Goal: Task Accomplishment & Management: Use online tool/utility

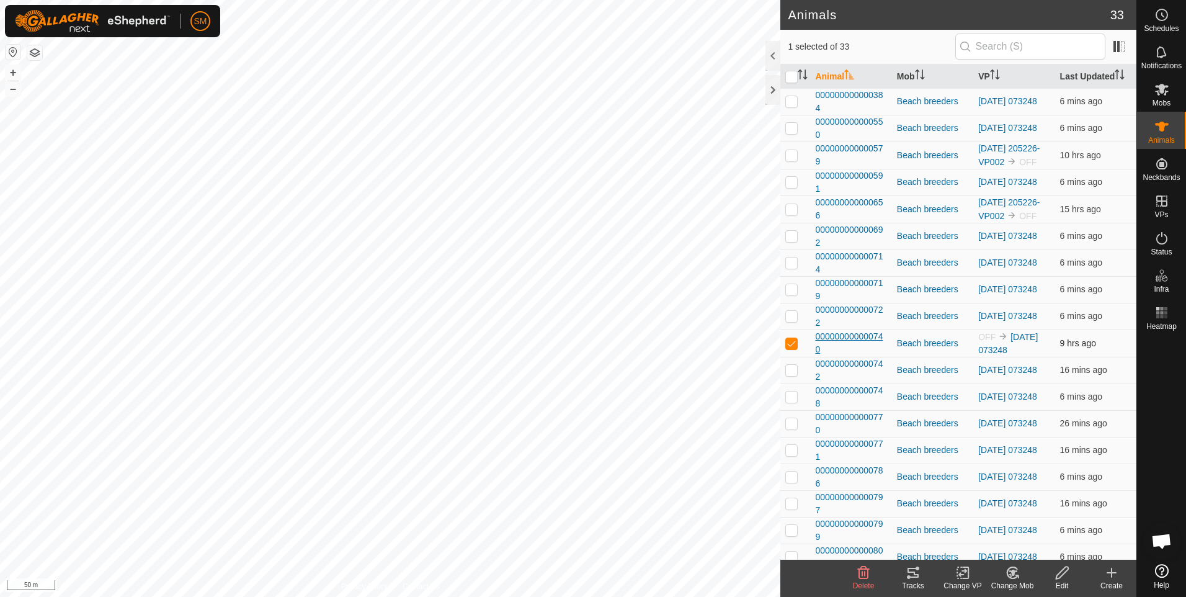
click at [873, 356] on span "000000000000740" at bounding box center [850, 343] width 71 height 26
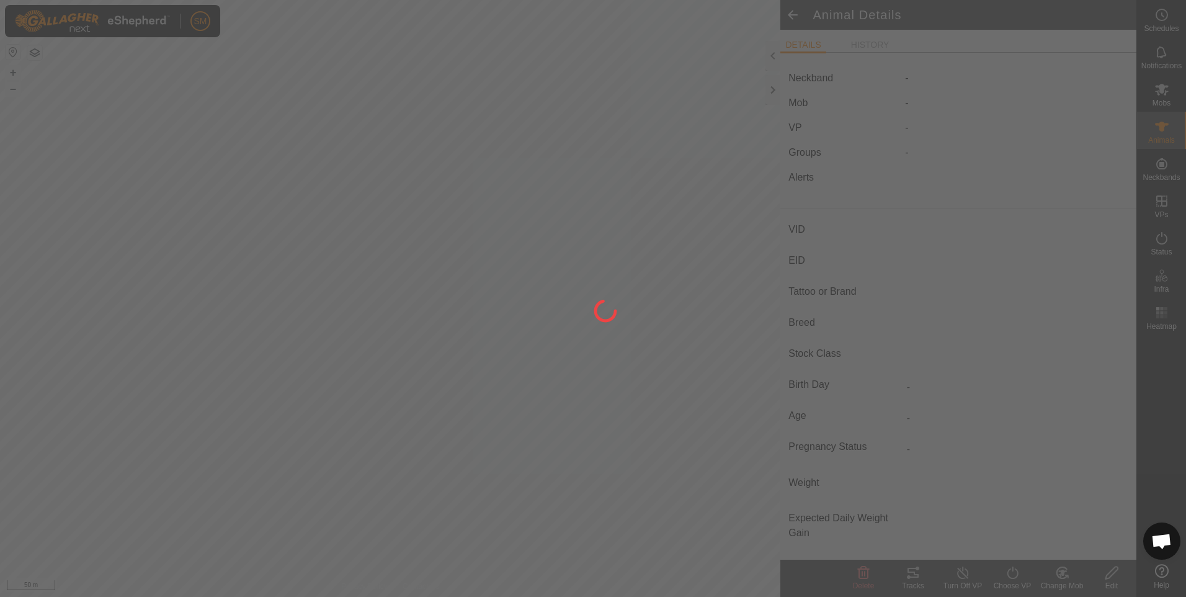
type input "-"
type input "000000000000740"
type input "TEM 740"
type input "[PERSON_NAME]"
type input "Breeder"
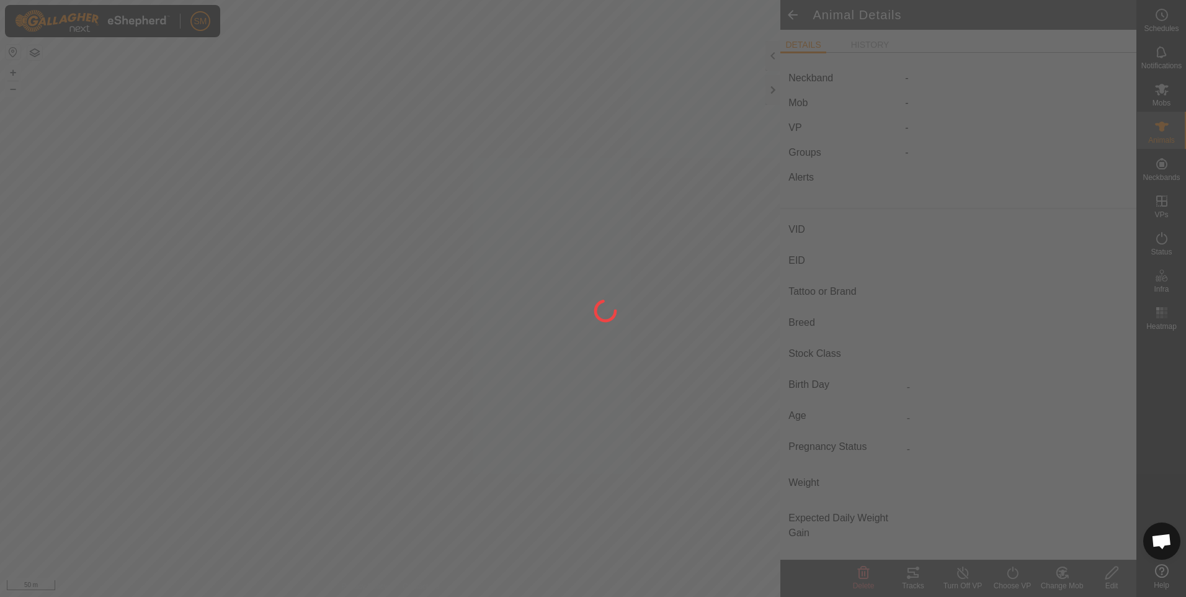
type input "-"
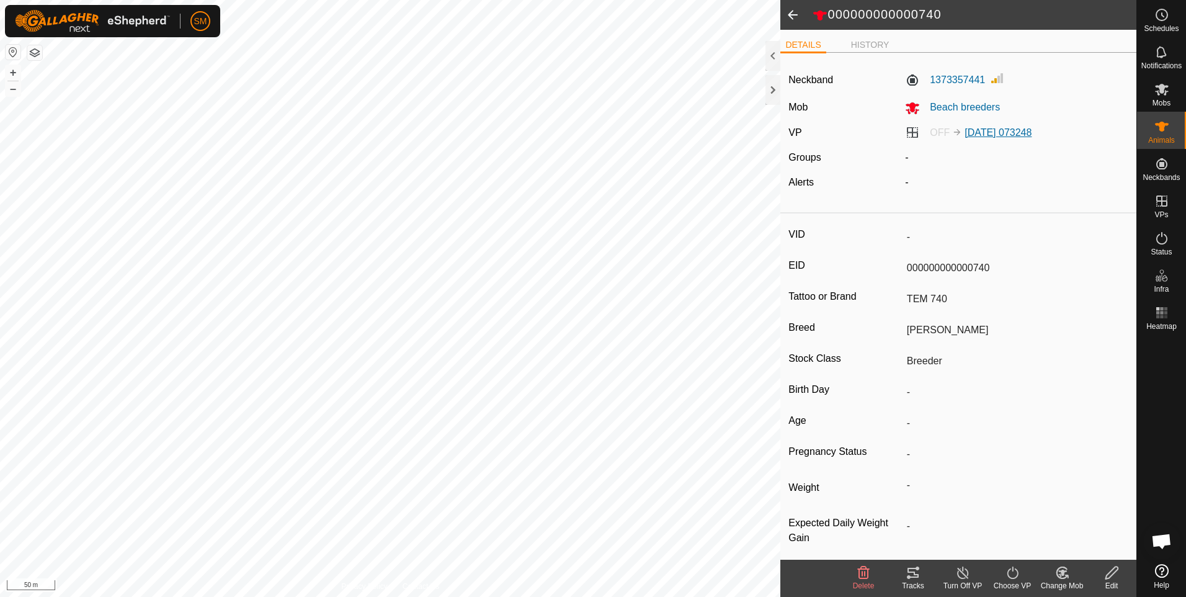
click at [996, 132] on link "[DATE] 073248" at bounding box center [998, 132] width 67 height 11
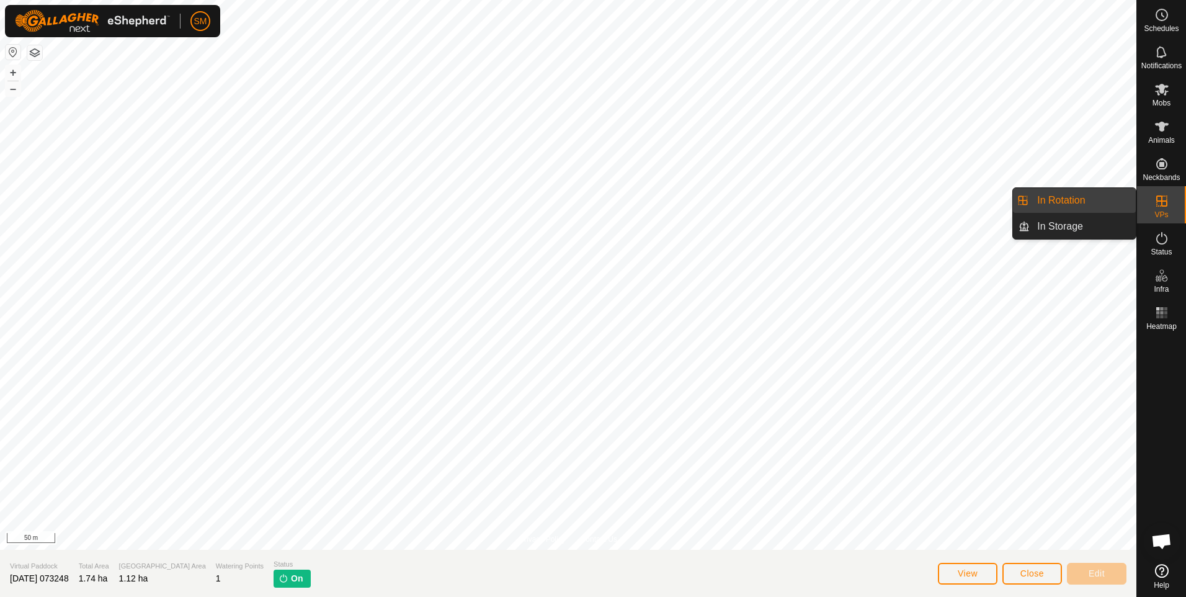
click at [1082, 199] on link "In Rotation" at bounding box center [1083, 200] width 106 height 25
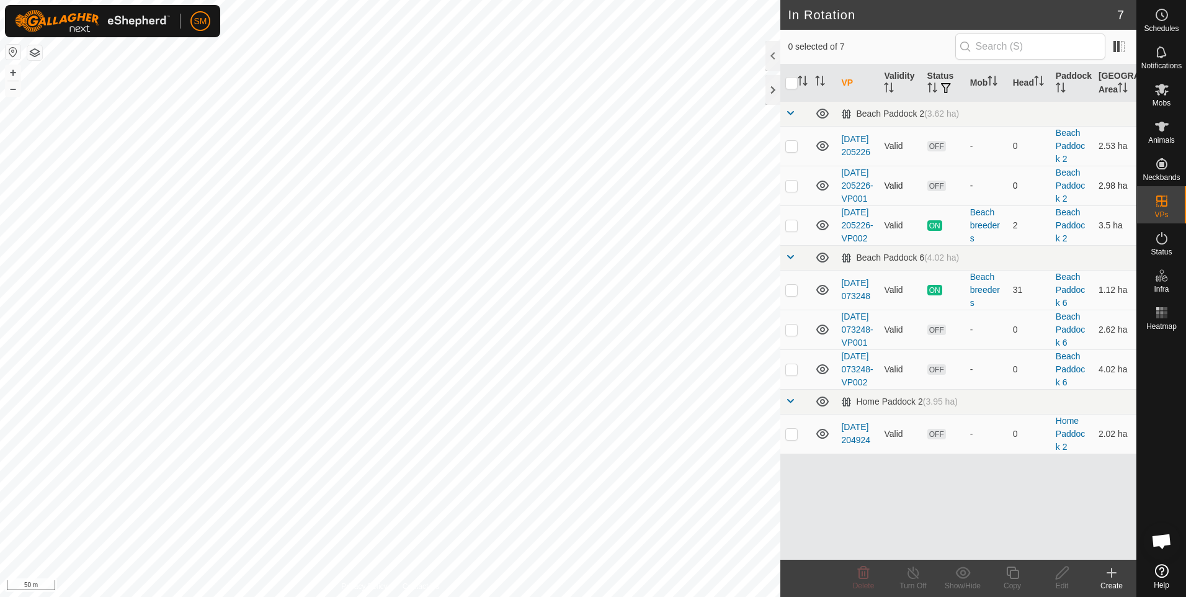
checkbox input "true"
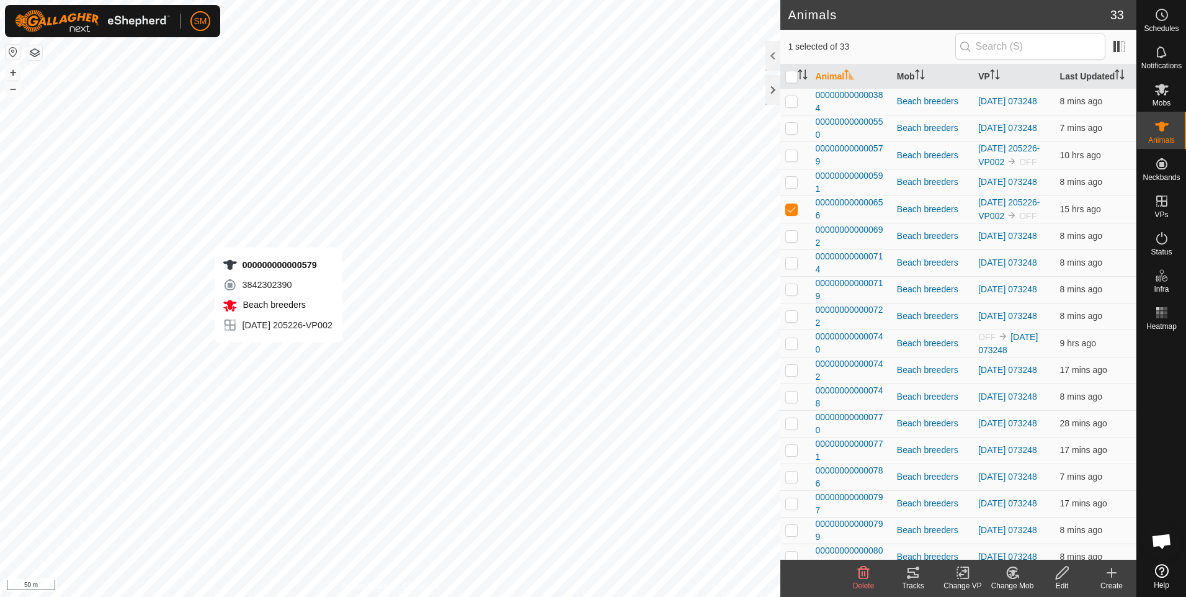
checkbox input "true"
checkbox input "false"
click at [839, 156] on span "000000000000579" at bounding box center [850, 155] width 71 height 26
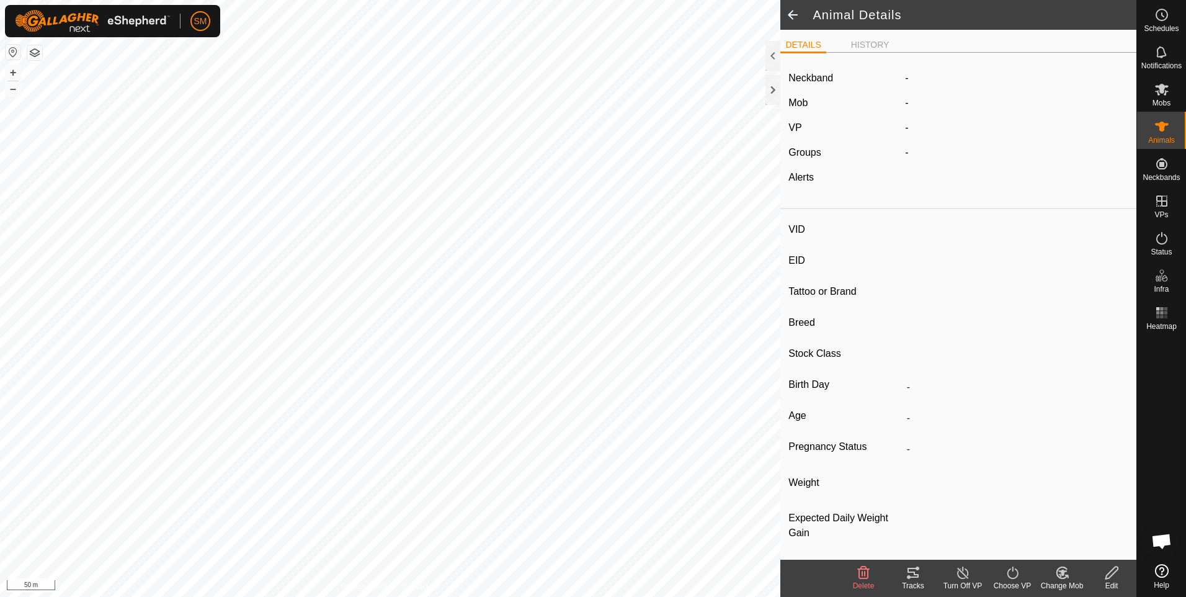
type input "-"
type input "000000000000579"
type input "MCL 579"
type input "[PERSON_NAME]"
type input "Breeder"
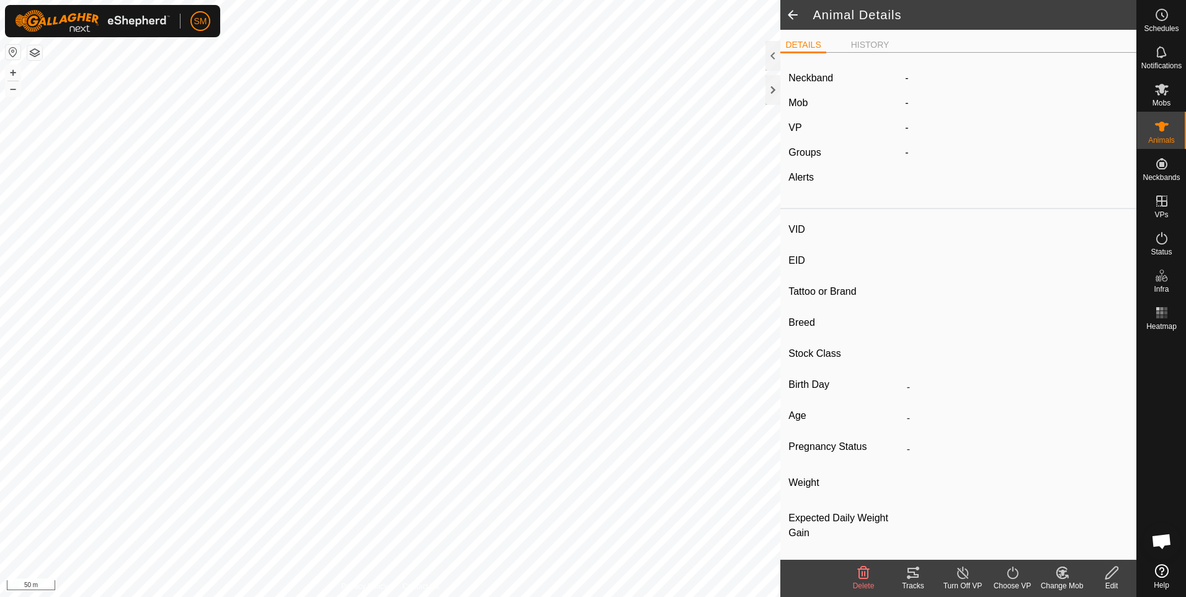
type input "-"
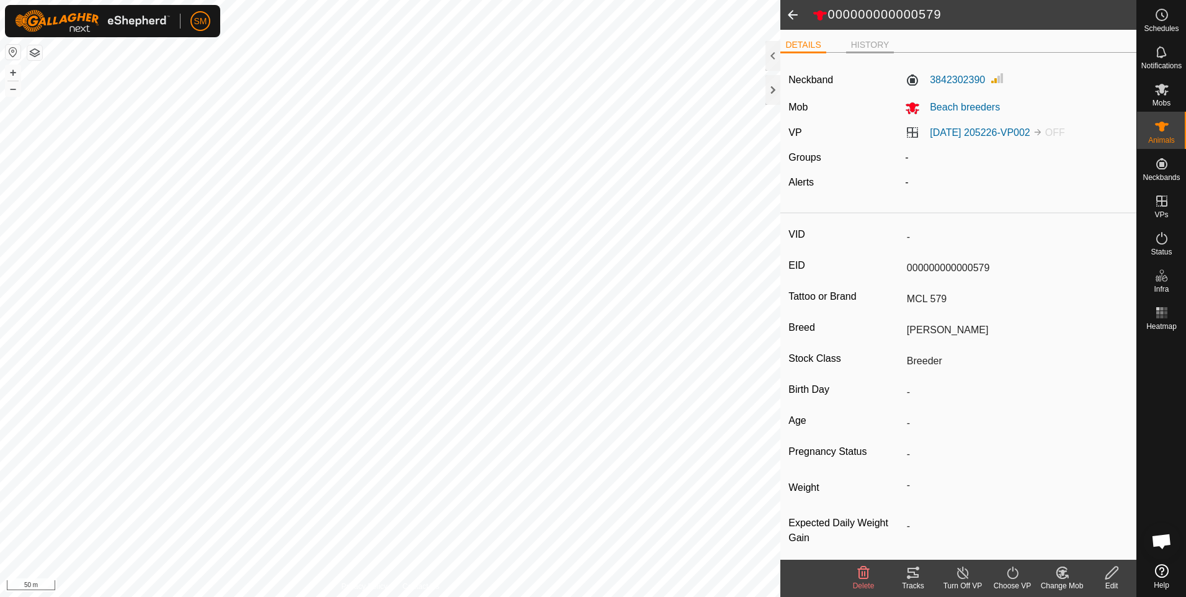
click at [865, 46] on li "HISTORY" at bounding box center [870, 45] width 48 height 15
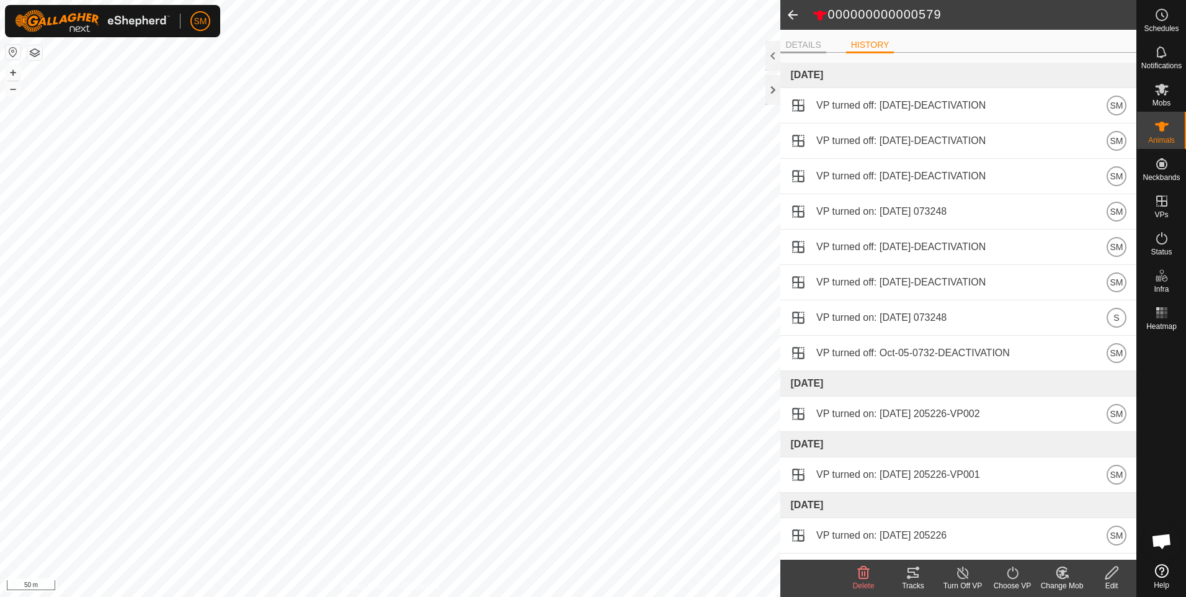
click at [805, 47] on li "DETAILS" at bounding box center [802, 45] width 45 height 15
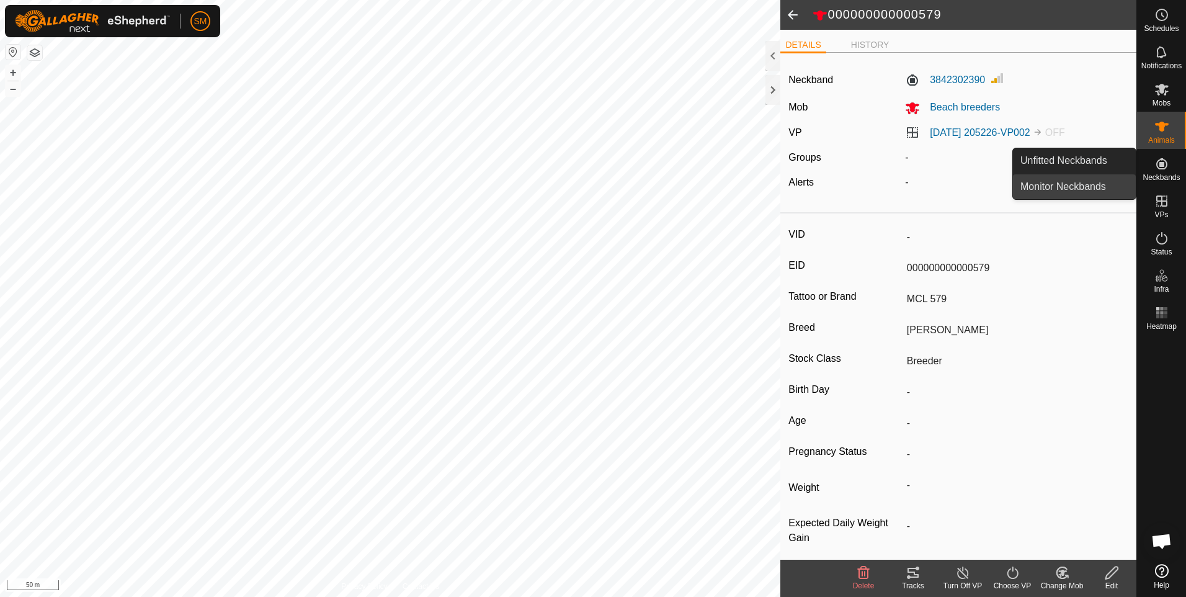
click at [1086, 192] on link "Monitor Neckbands" at bounding box center [1074, 186] width 123 height 25
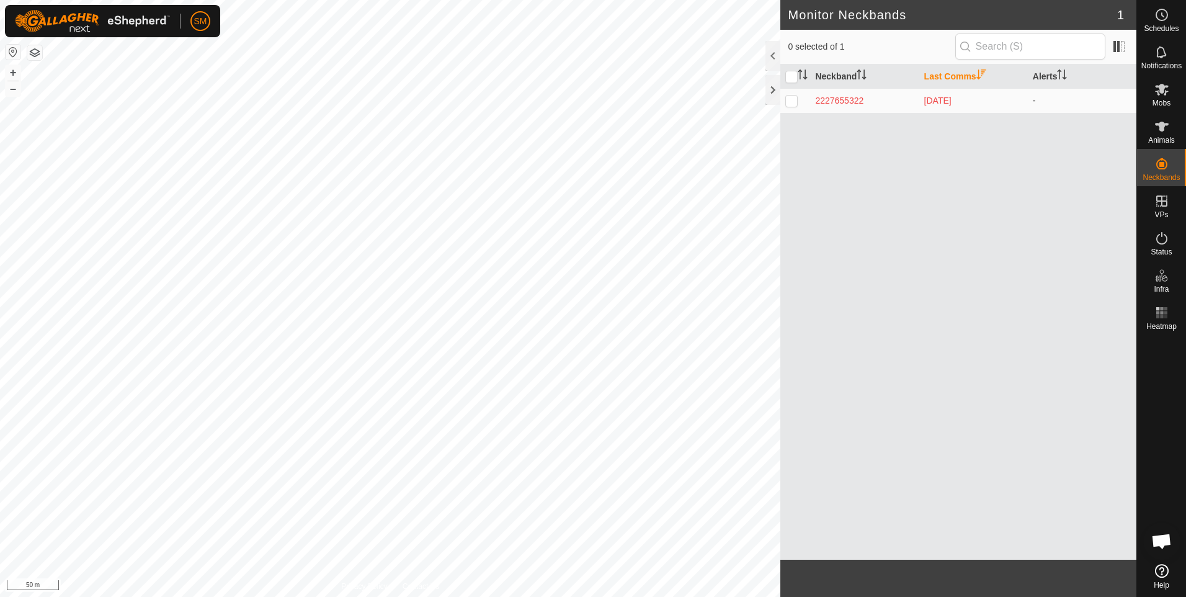
click at [790, 102] on p-checkbox at bounding box center [791, 101] width 12 height 10
checkbox input "true"
click at [790, 102] on p-checkbox at bounding box center [791, 101] width 12 height 10
checkbox input "false"
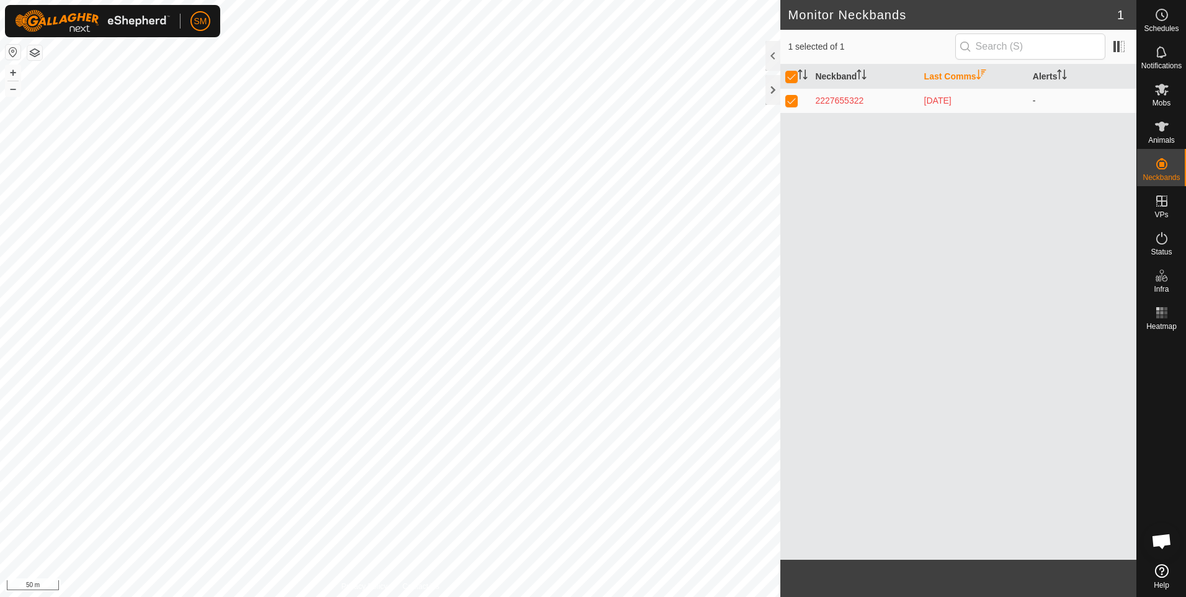
checkbox input "false"
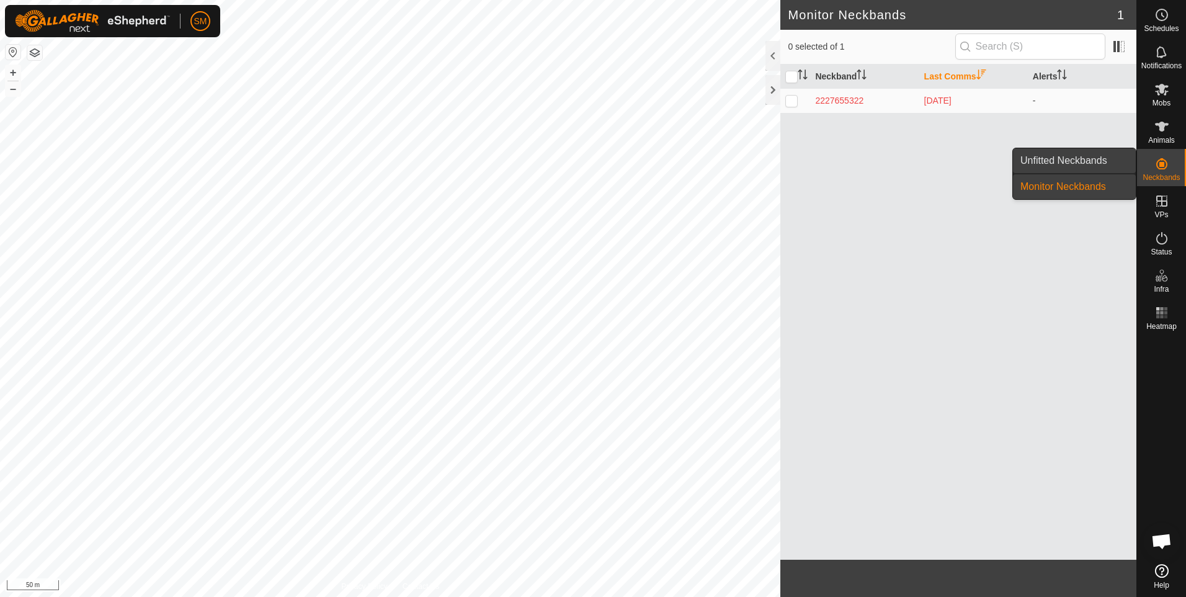
click at [1081, 163] on link "Unfitted Neckbands" at bounding box center [1074, 160] width 123 height 25
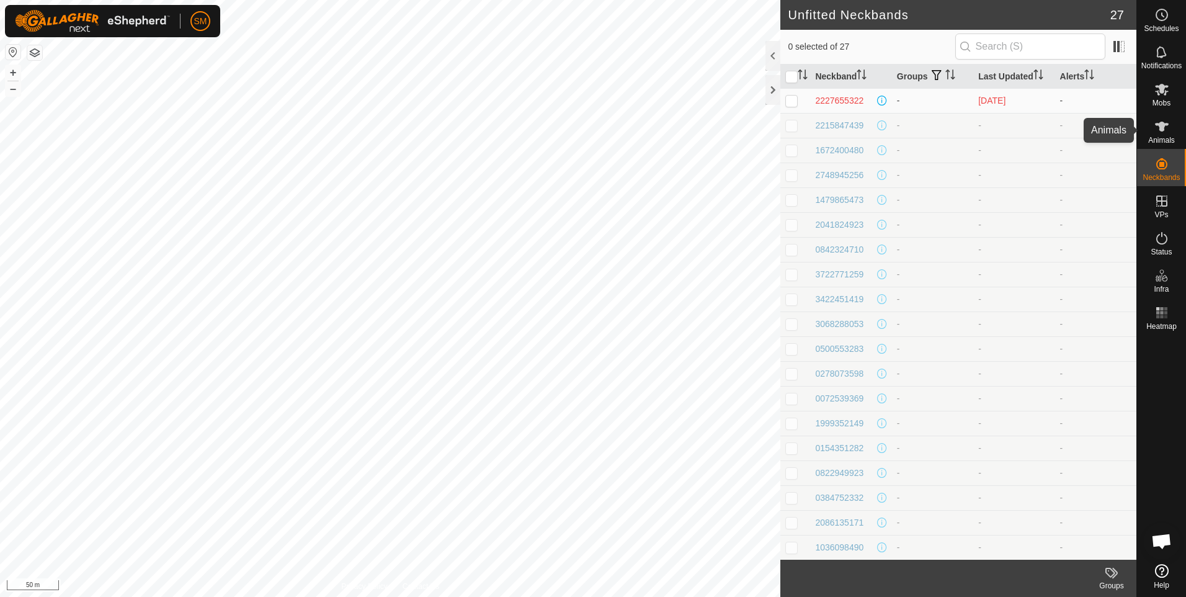
click at [1161, 135] on es-animals-svg-icon at bounding box center [1162, 127] width 22 height 20
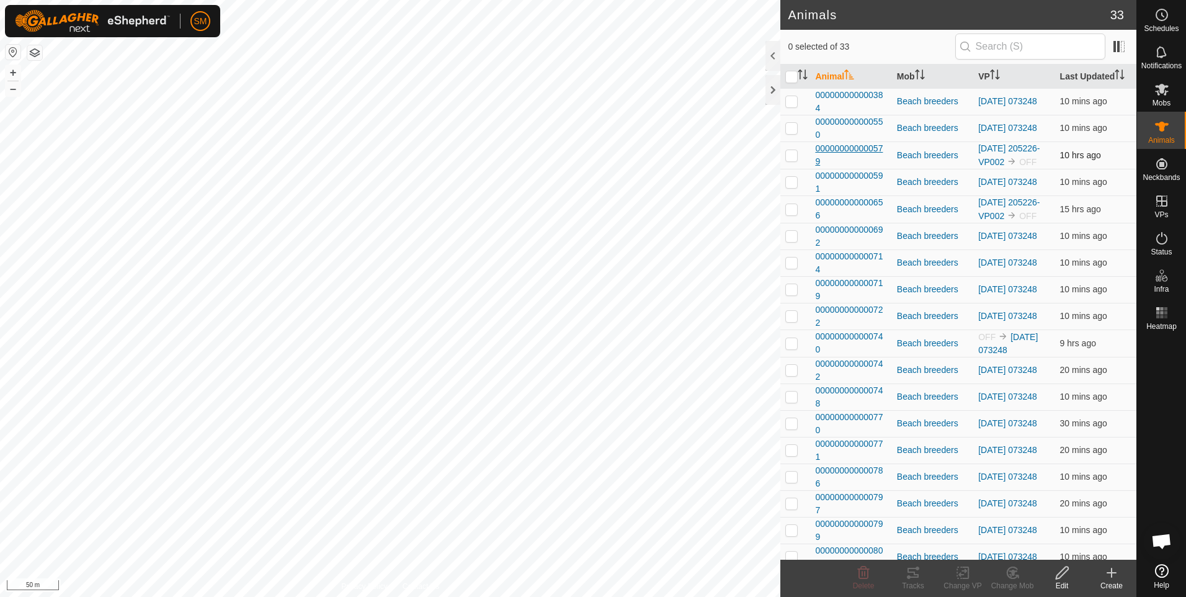
click at [838, 156] on span "000000000000579" at bounding box center [850, 155] width 71 height 26
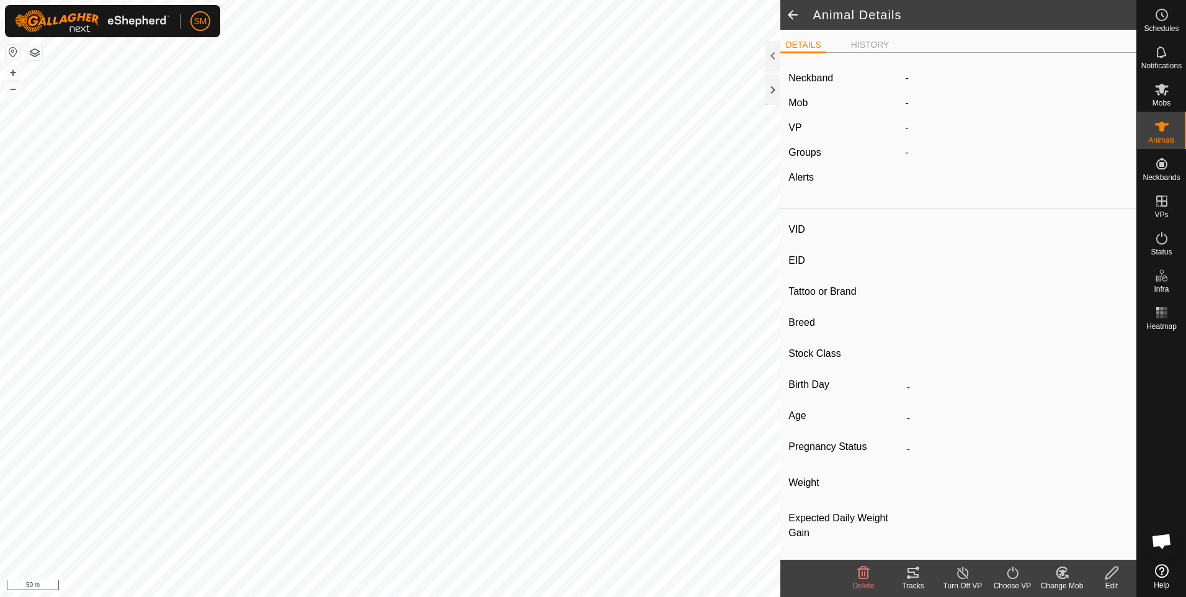
type input "-"
type input "000000000000579"
type input "MCL 579"
type input "[PERSON_NAME]"
type input "Breeder"
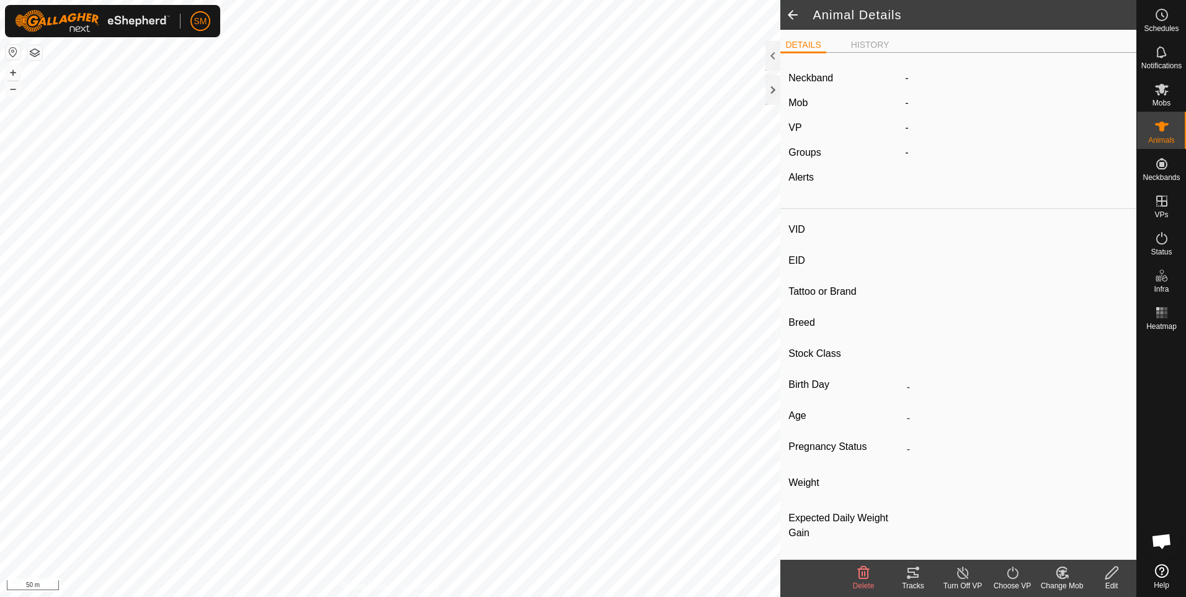
type input "-"
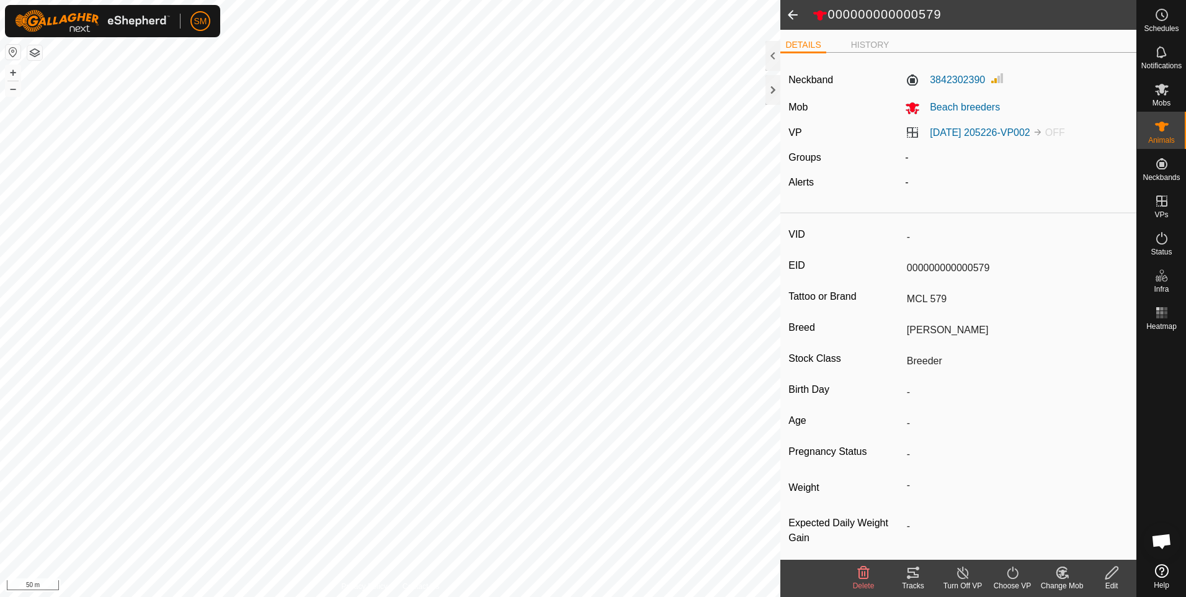
click at [1011, 573] on icon at bounding box center [1013, 572] width 16 height 15
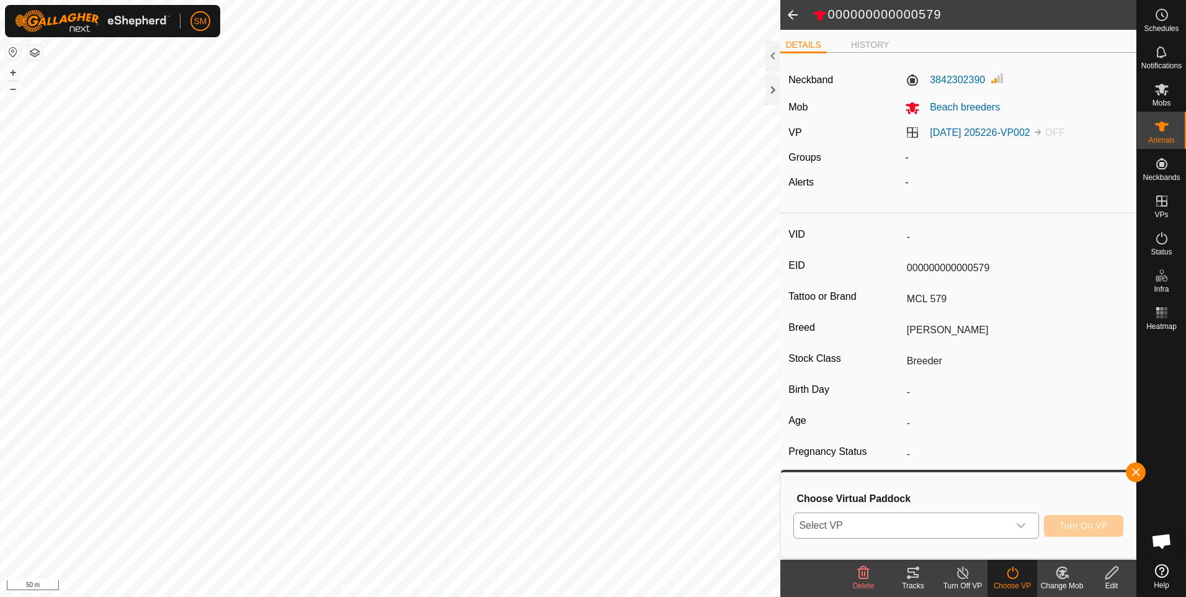
click at [1022, 527] on icon "dropdown trigger" at bounding box center [1021, 525] width 9 height 5
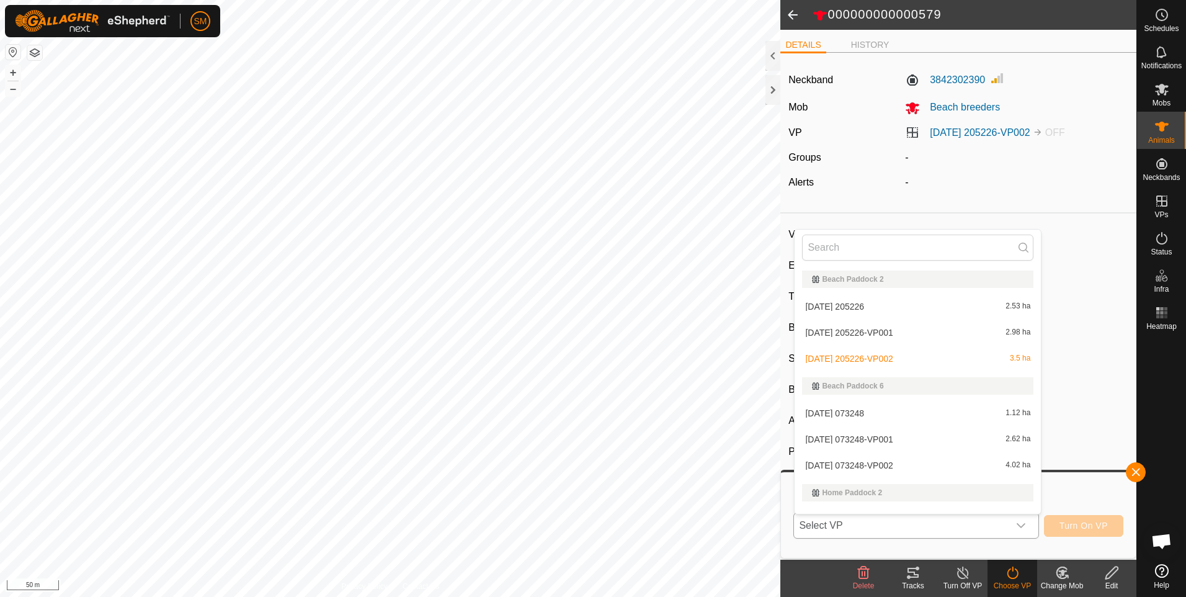
scroll to position [19, 0]
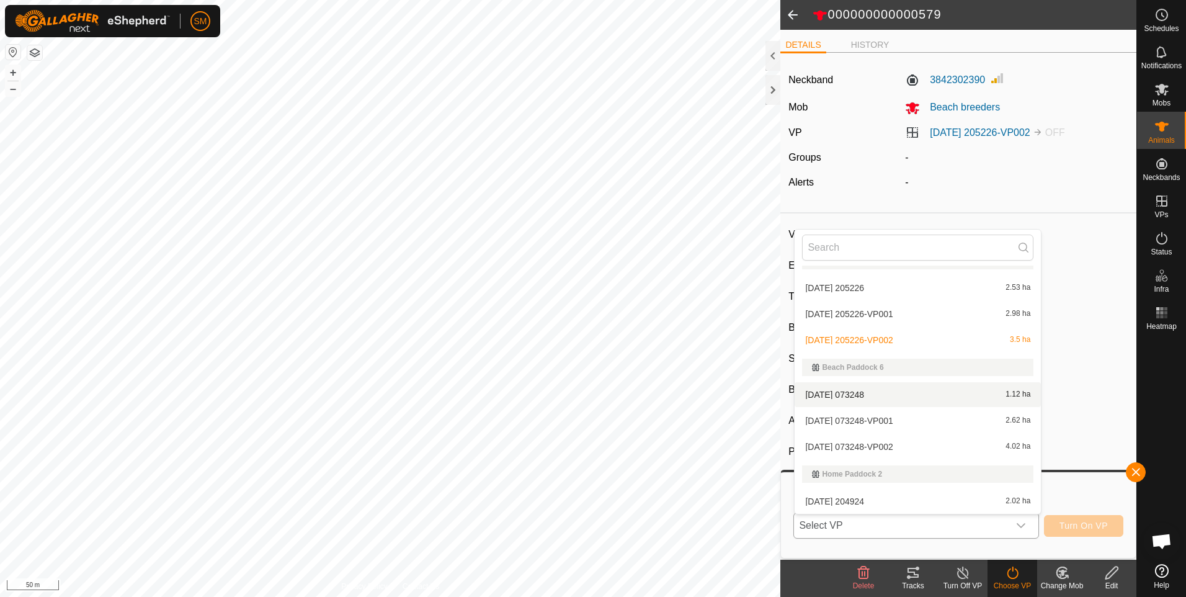
click at [906, 391] on li "[DATE] 073248 1.12 ha" at bounding box center [918, 394] width 246 height 25
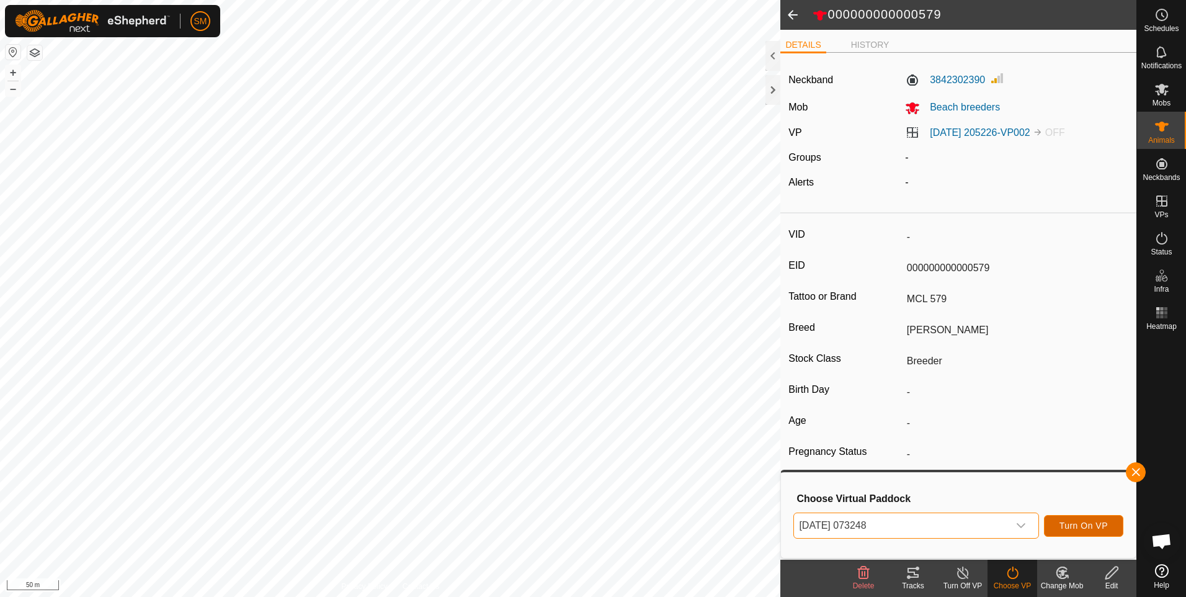
click at [1076, 523] on span "Turn On VP" at bounding box center [1084, 525] width 48 height 10
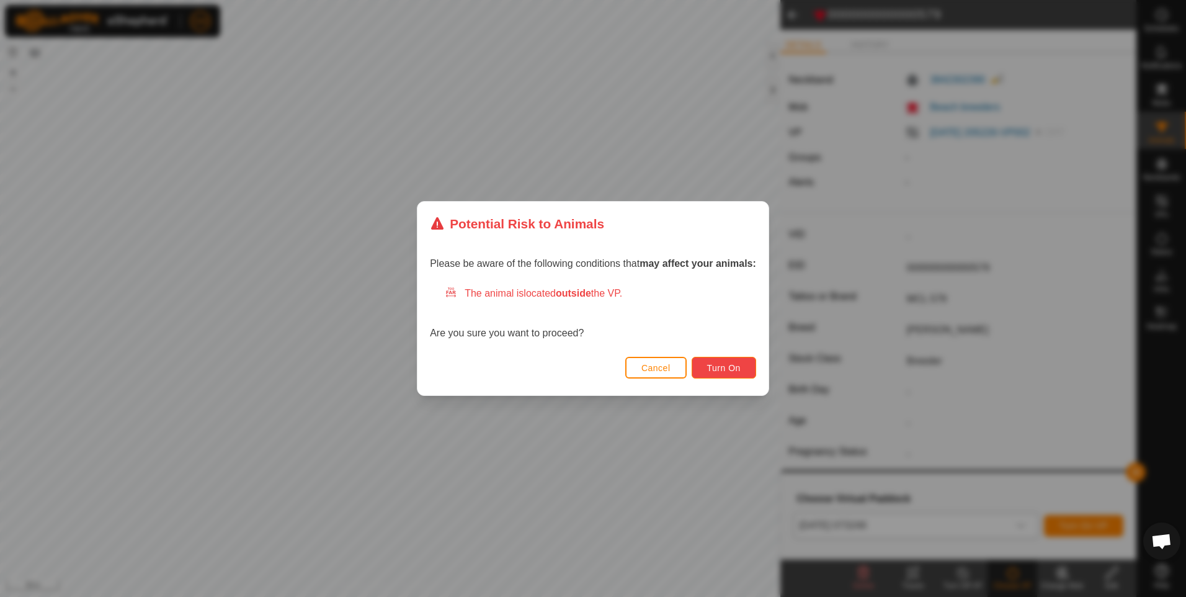
click at [716, 370] on span "Turn On" at bounding box center [723, 368] width 33 height 10
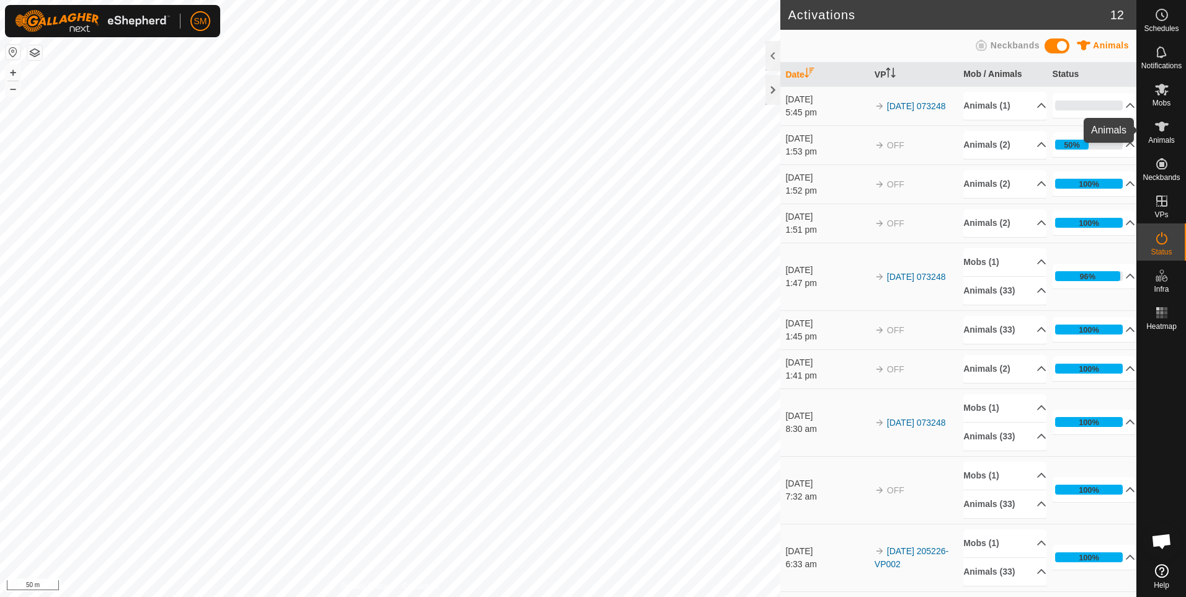
click at [1159, 132] on icon at bounding box center [1161, 126] width 15 height 15
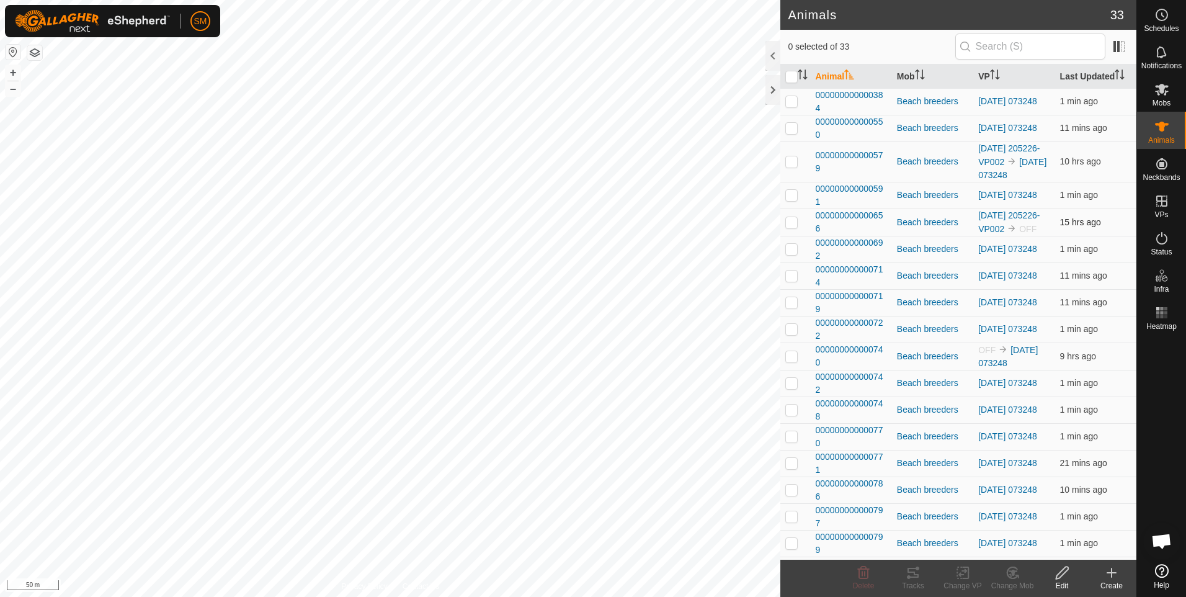
click at [792, 227] on p-checkbox at bounding box center [791, 222] width 12 height 10
checkbox input "true"
click at [858, 235] on span "000000000000656" at bounding box center [850, 222] width 71 height 26
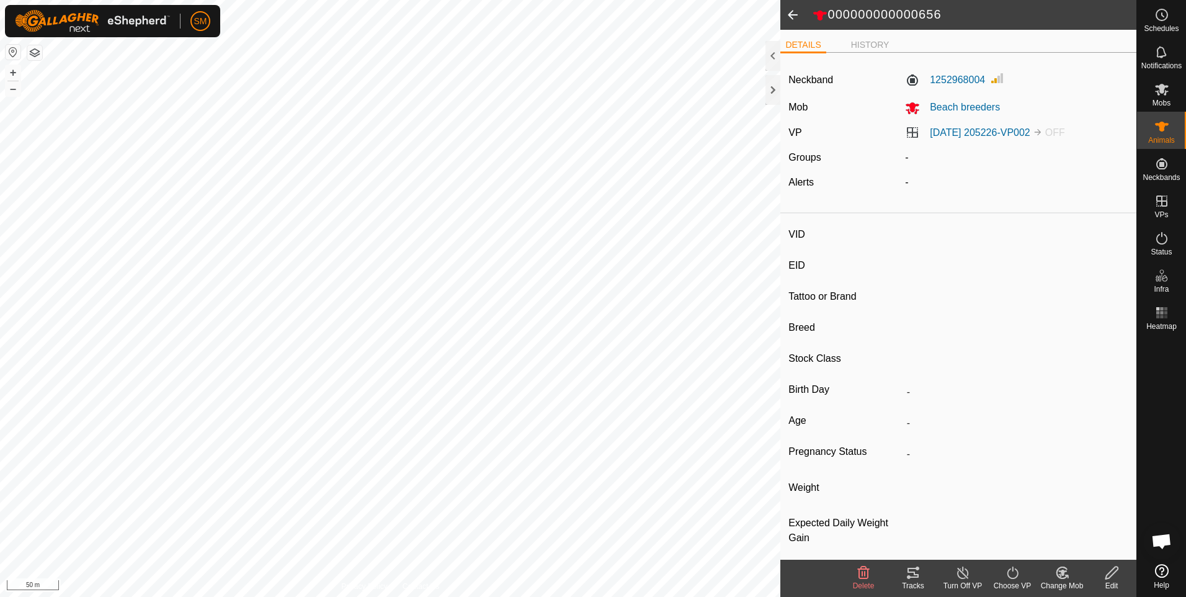
type input "-"
type input "000000000000656"
type input "MCL 656"
type input "[PERSON_NAME]"
type input "Breeder"
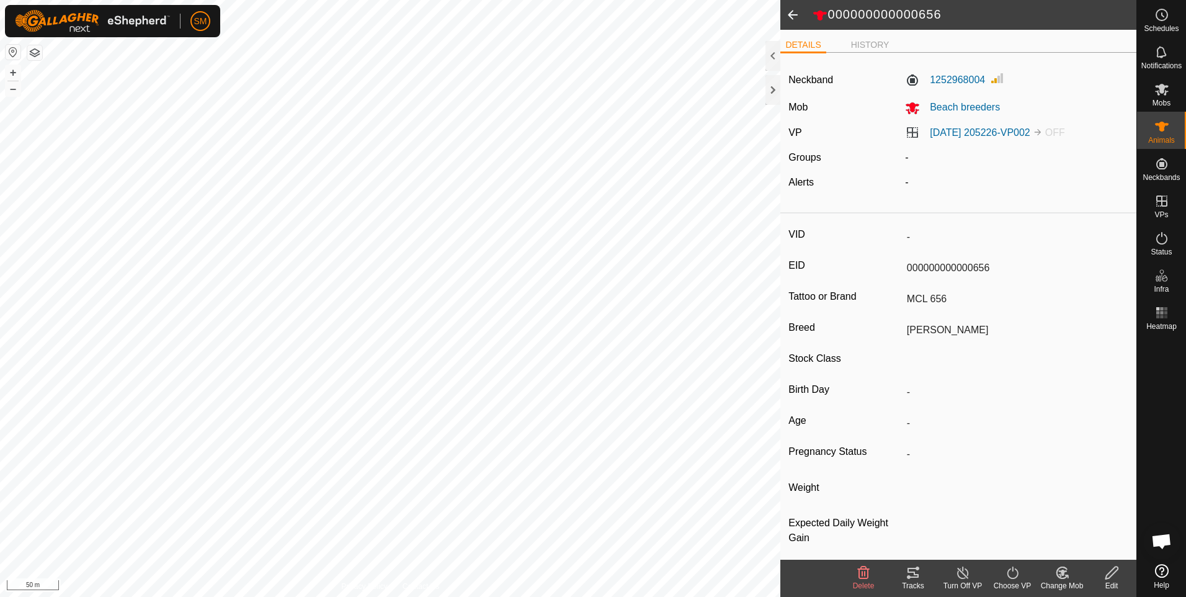
type input "-"
click at [1015, 577] on icon at bounding box center [1013, 572] width 16 height 15
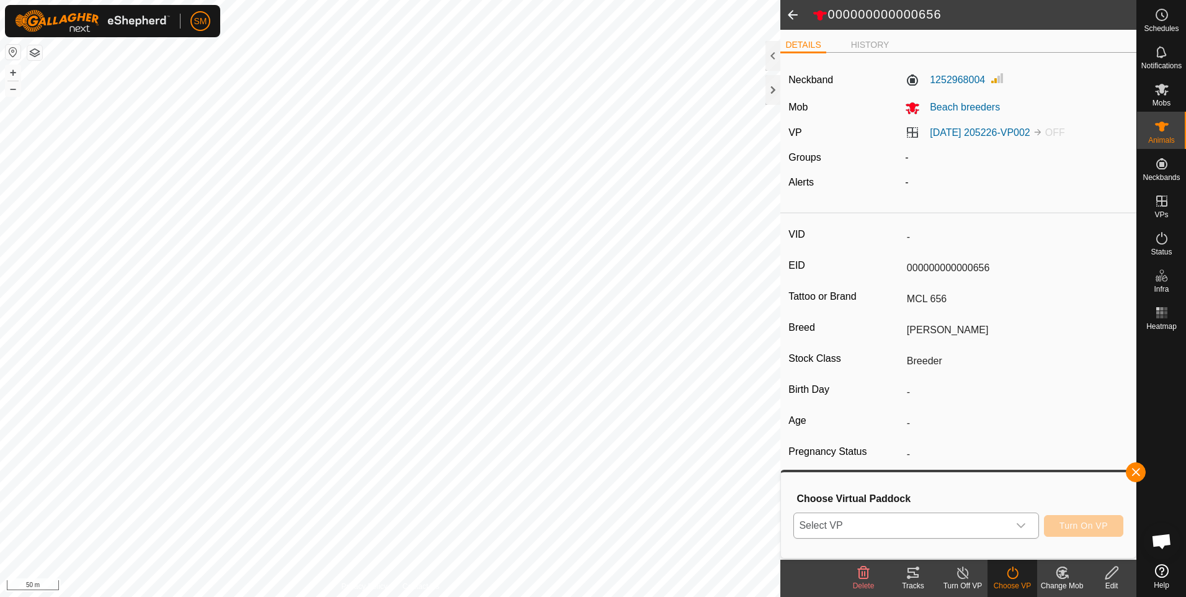
click at [1024, 526] on icon "dropdown trigger" at bounding box center [1021, 525] width 9 height 5
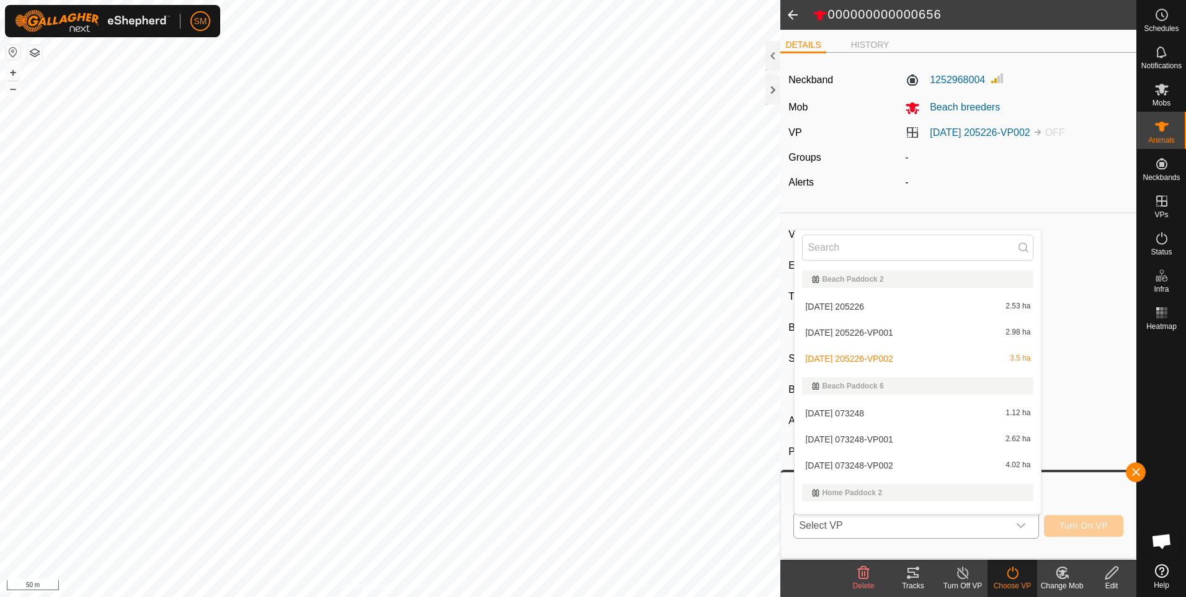
scroll to position [19, 0]
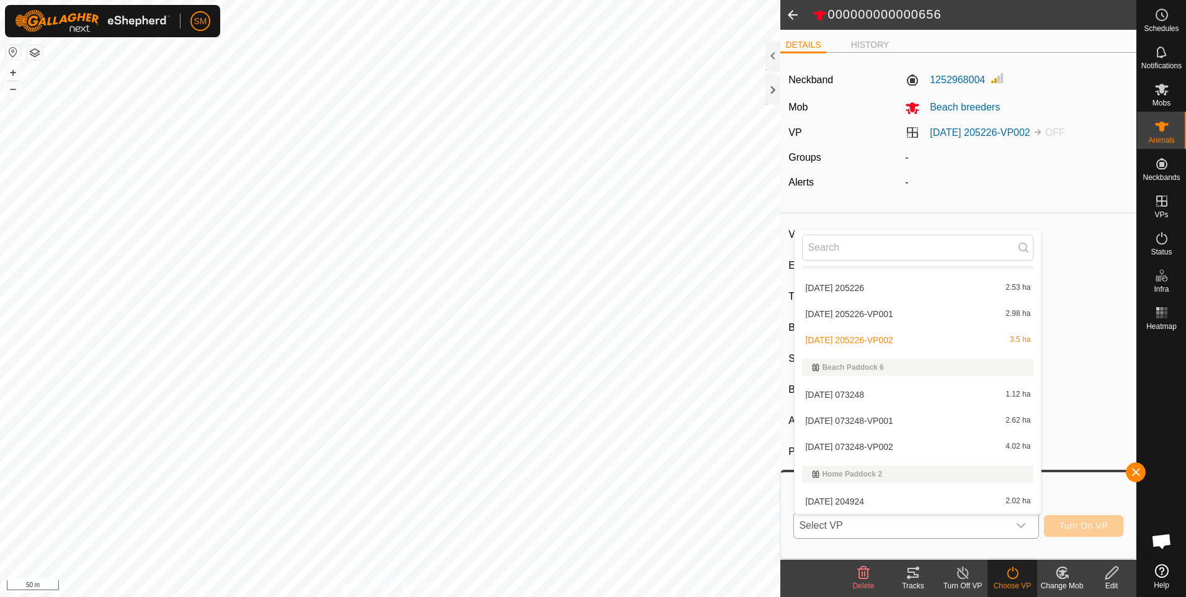
click at [884, 395] on li "[DATE] 073248 1.12 ha" at bounding box center [918, 394] width 246 height 25
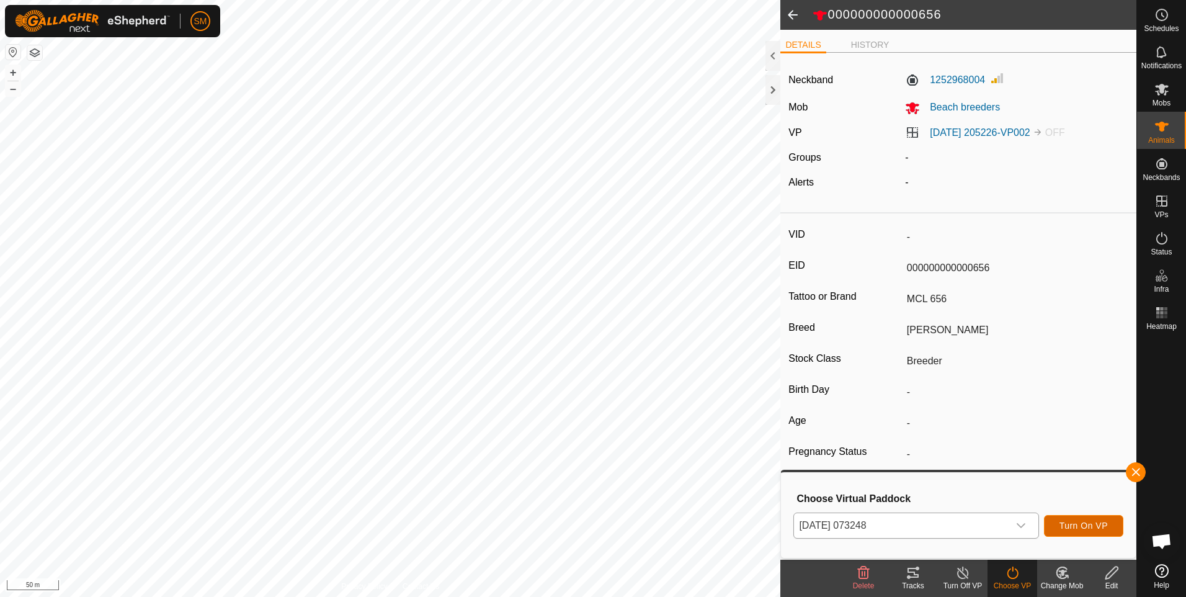
click at [1073, 521] on span "Turn On VP" at bounding box center [1084, 525] width 48 height 10
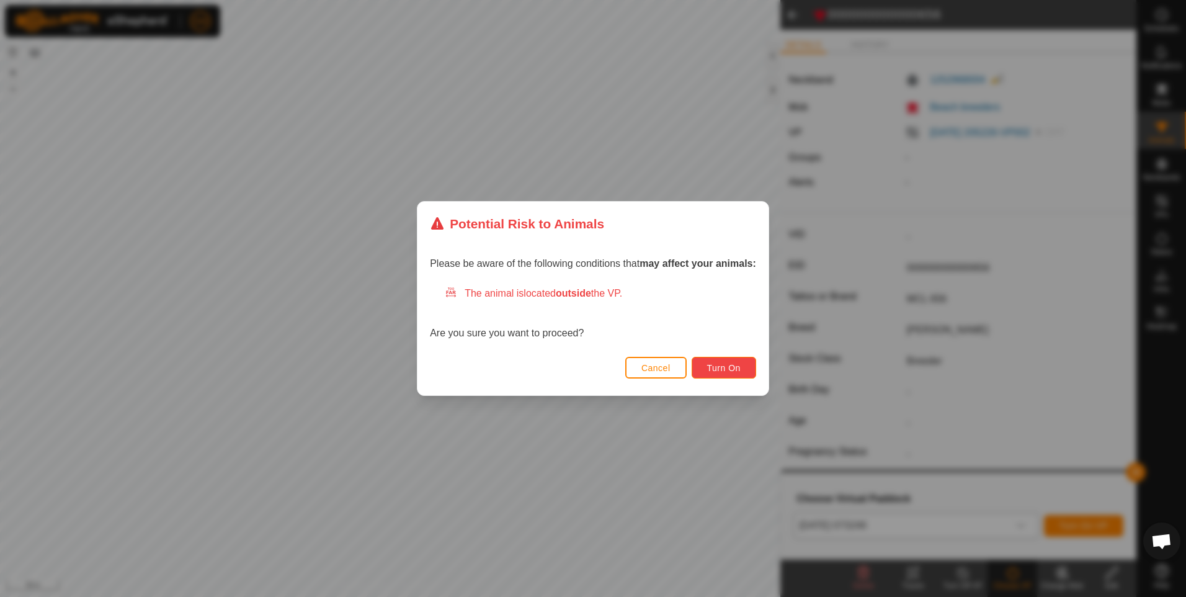
click at [707, 367] on span "Turn On" at bounding box center [723, 368] width 33 height 10
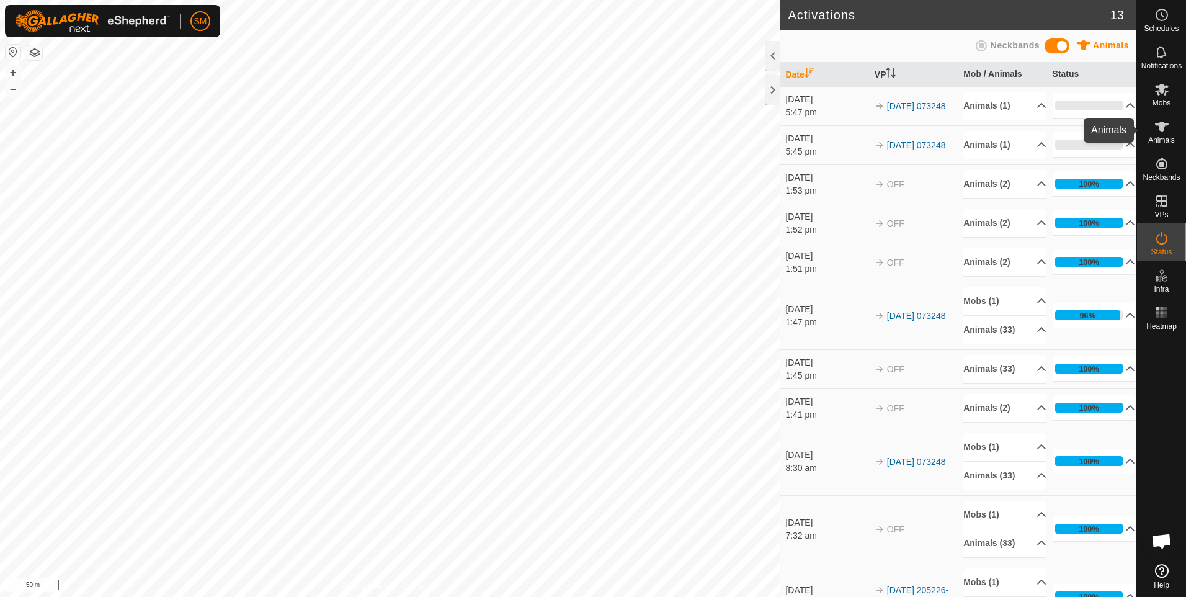
click at [1161, 127] on icon at bounding box center [1162, 127] width 14 height 10
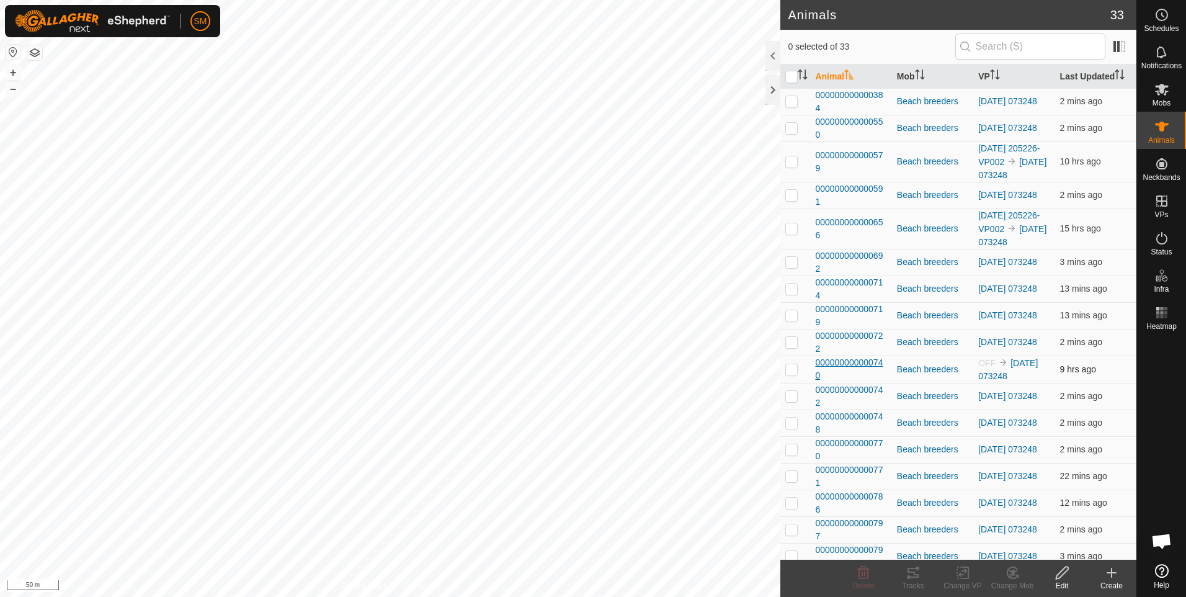
click at [829, 382] on span "000000000000740" at bounding box center [850, 369] width 71 height 26
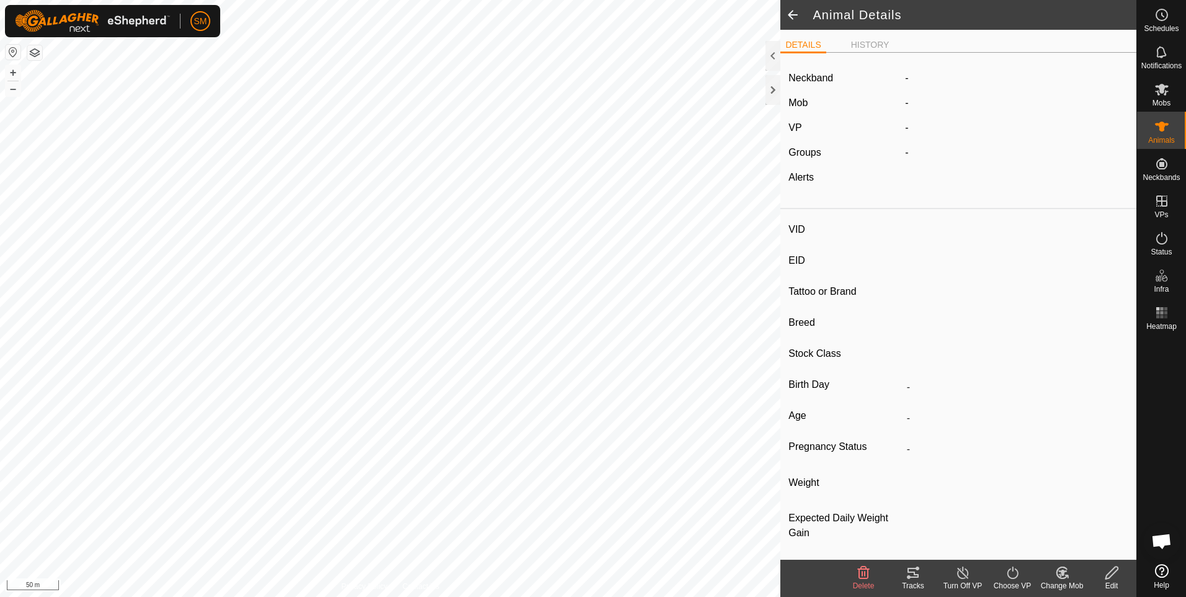
type input "-"
type input "000000000000740"
type input "TEM 740"
type input "[PERSON_NAME]"
type input "Breeder"
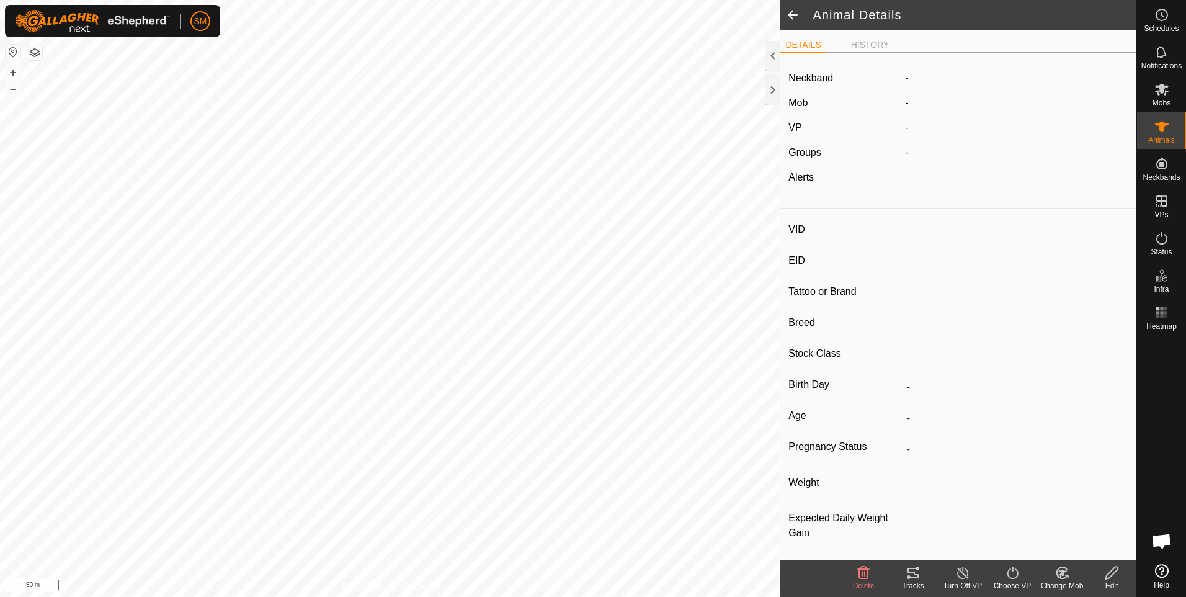
type input "-"
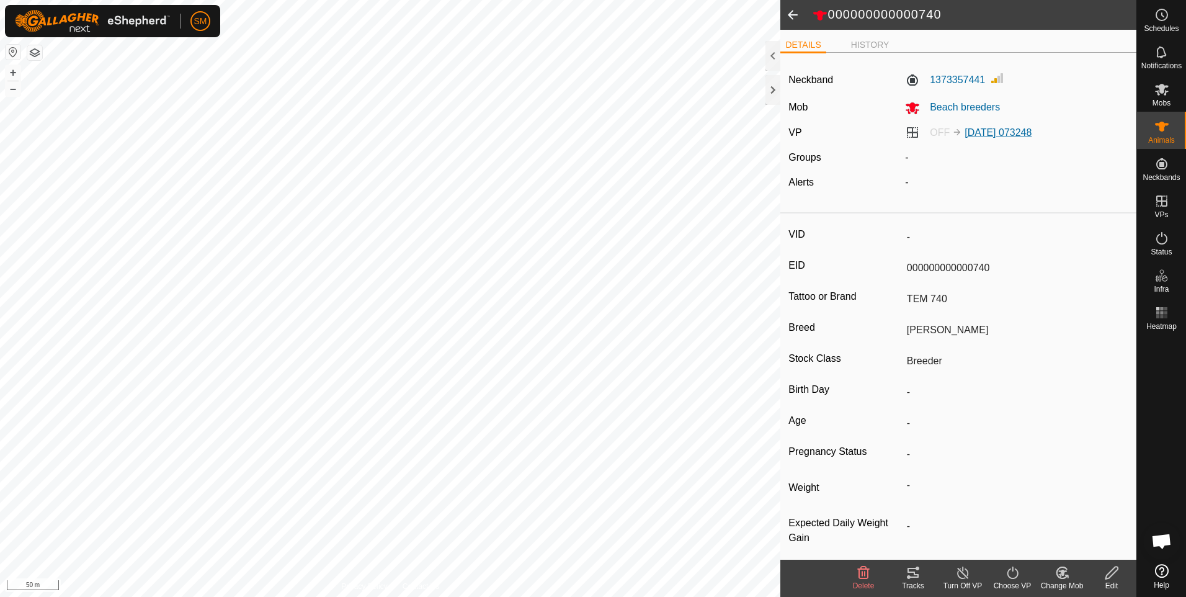
click at [989, 134] on link "[DATE] 073248" at bounding box center [998, 132] width 67 height 11
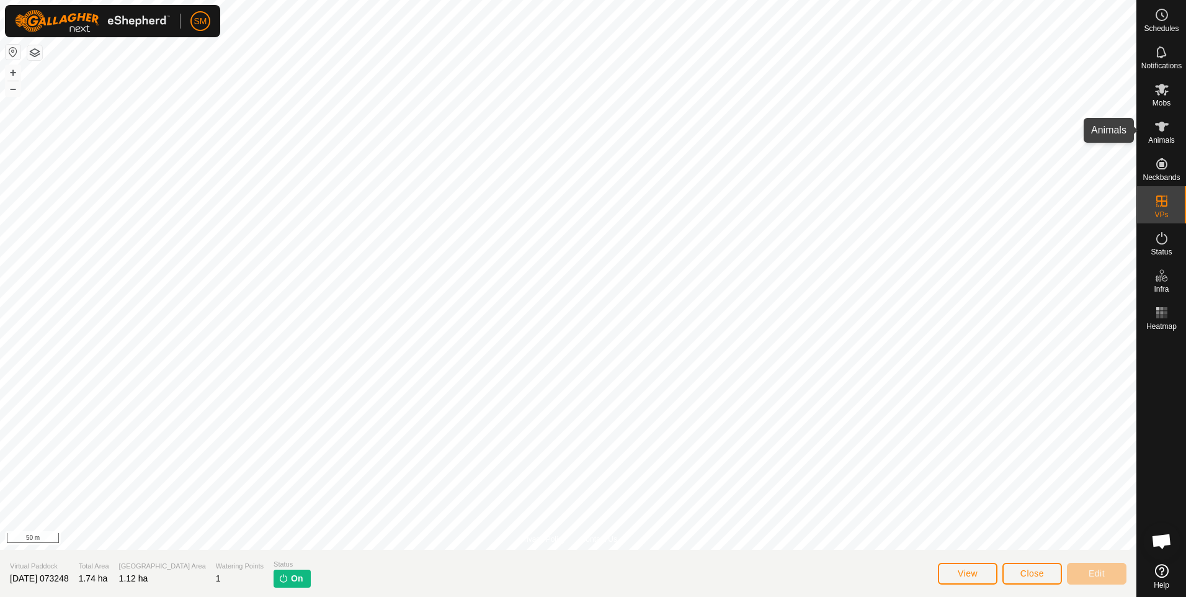
click at [1158, 130] on icon at bounding box center [1161, 126] width 15 height 15
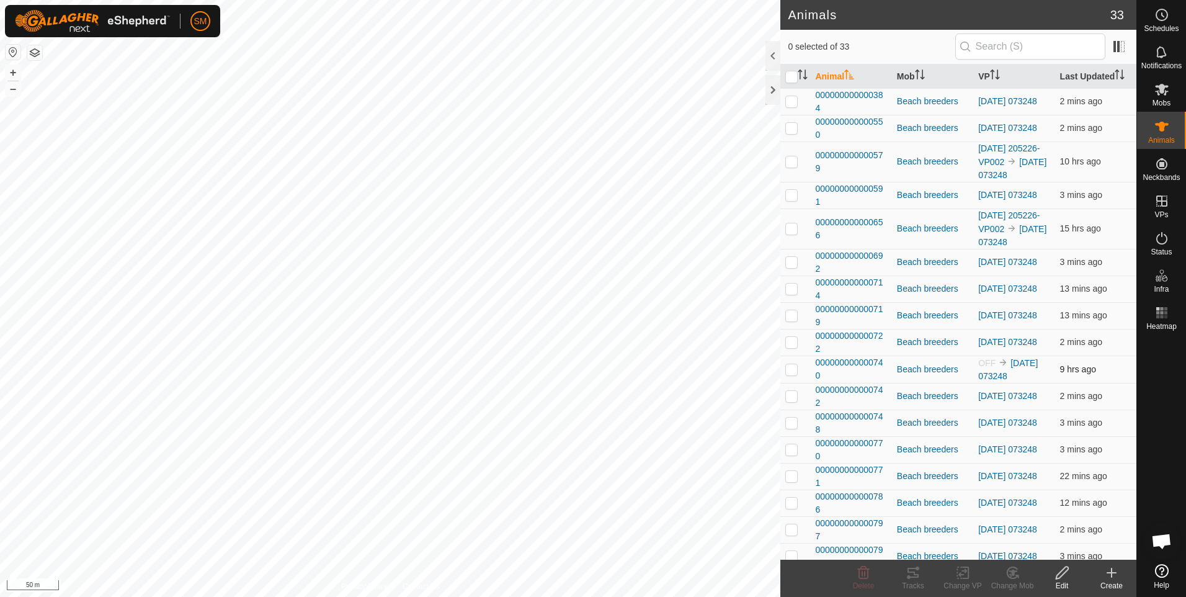
click at [792, 374] on p-checkbox at bounding box center [791, 369] width 12 height 10
checkbox input "true"
click at [839, 382] on span "000000000000740" at bounding box center [850, 369] width 71 height 26
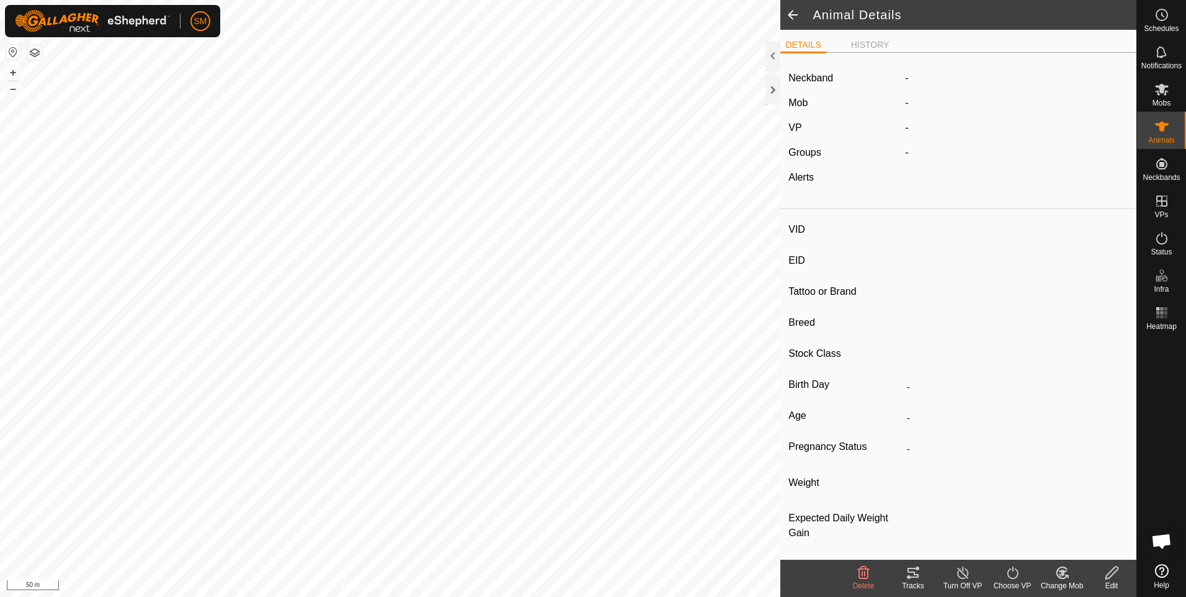
type input "-"
type input "000000000000740"
type input "TEM 740"
type input "[PERSON_NAME]"
type input "Breeder"
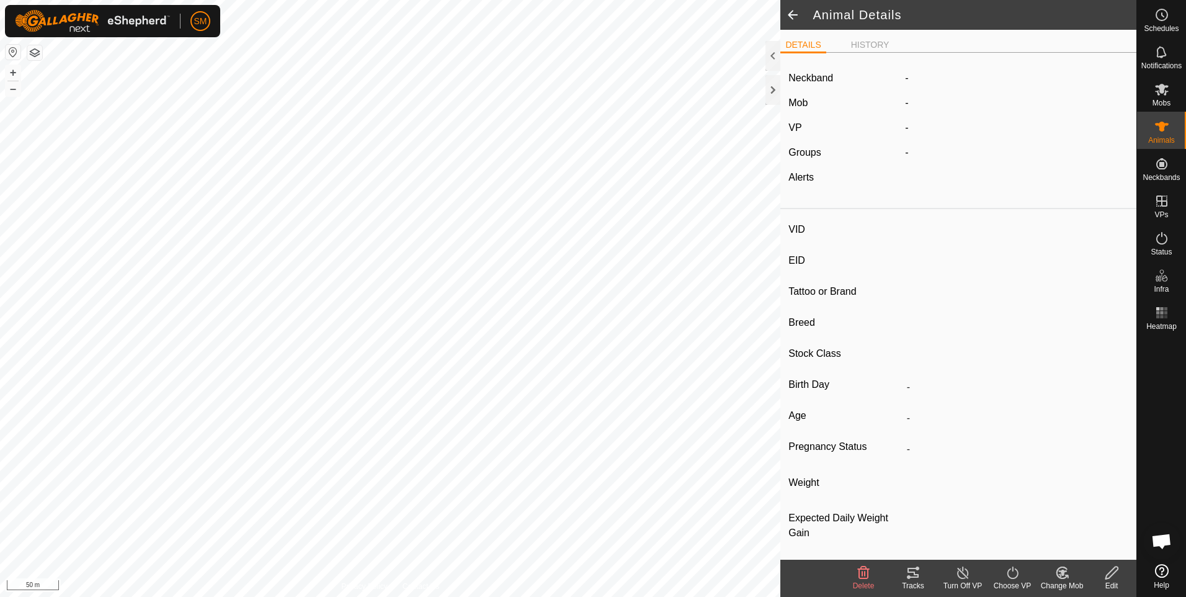
type input "-"
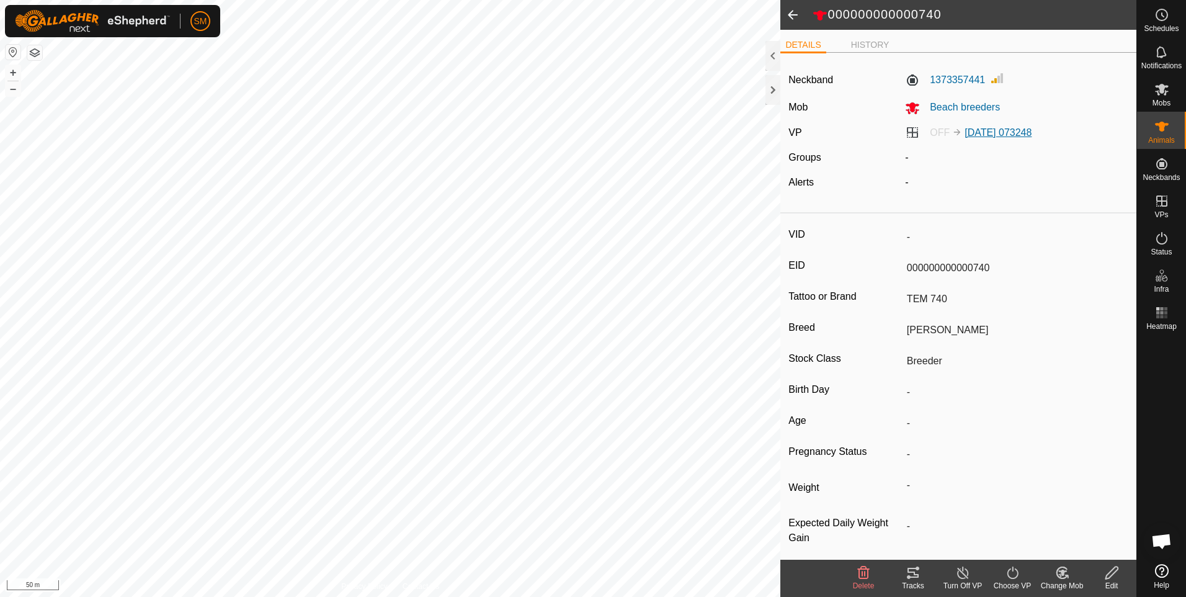
click at [977, 131] on link "[DATE] 073248" at bounding box center [998, 132] width 67 height 11
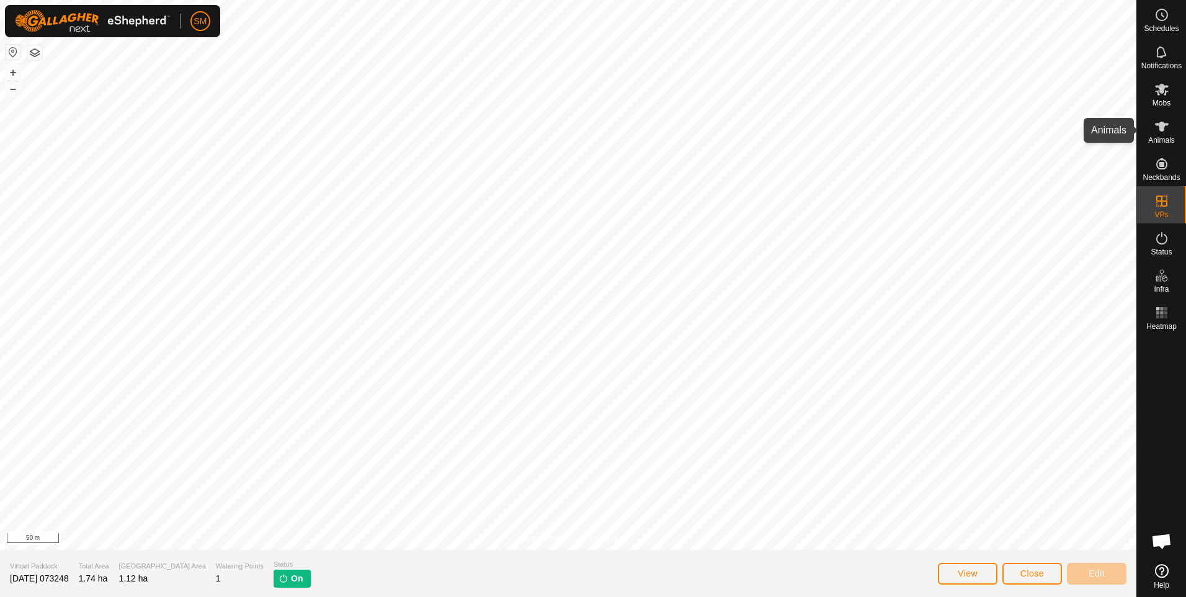
click at [1158, 129] on icon at bounding box center [1161, 126] width 15 height 15
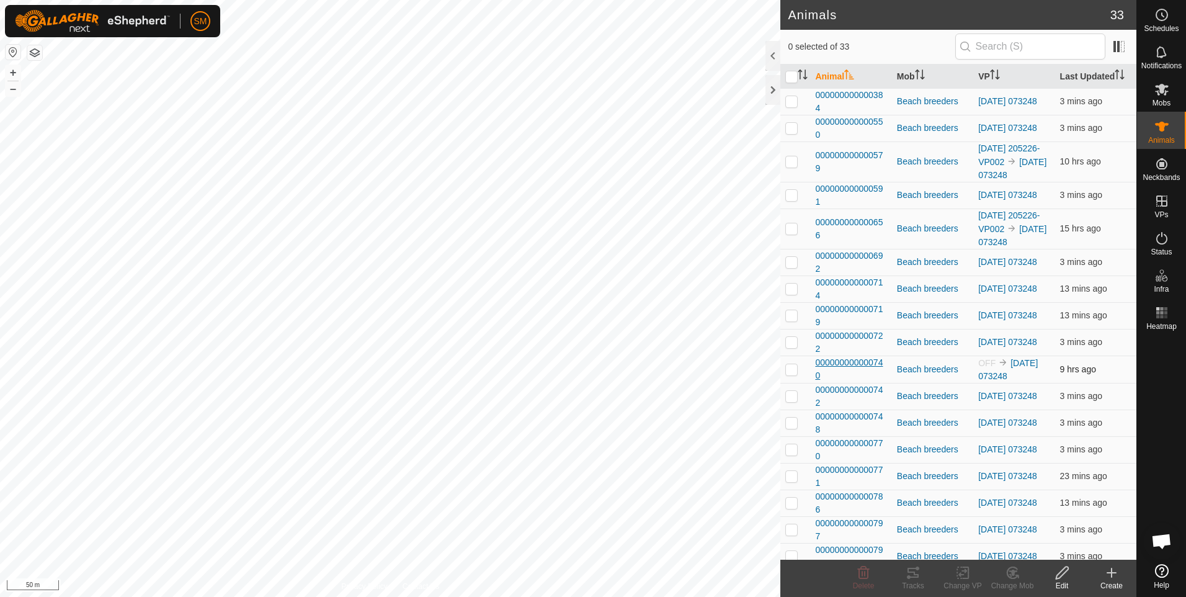
click at [844, 382] on span "000000000000740" at bounding box center [850, 369] width 71 height 26
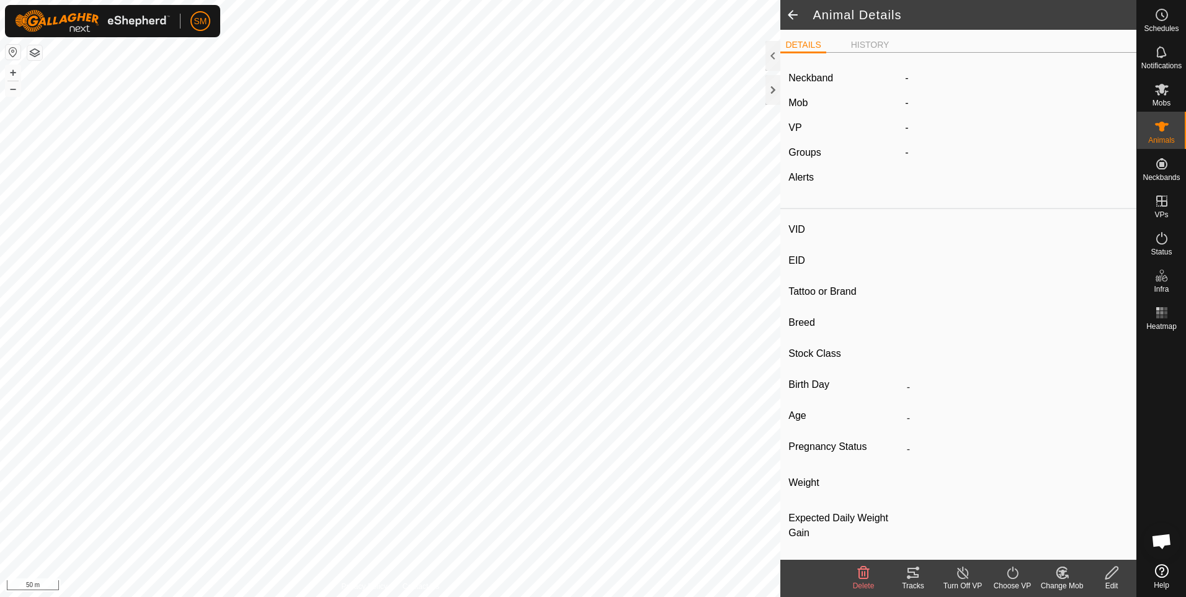
type input "-"
type input "000000000000740"
type input "TEM 740"
type input "[PERSON_NAME]"
type input "Breeder"
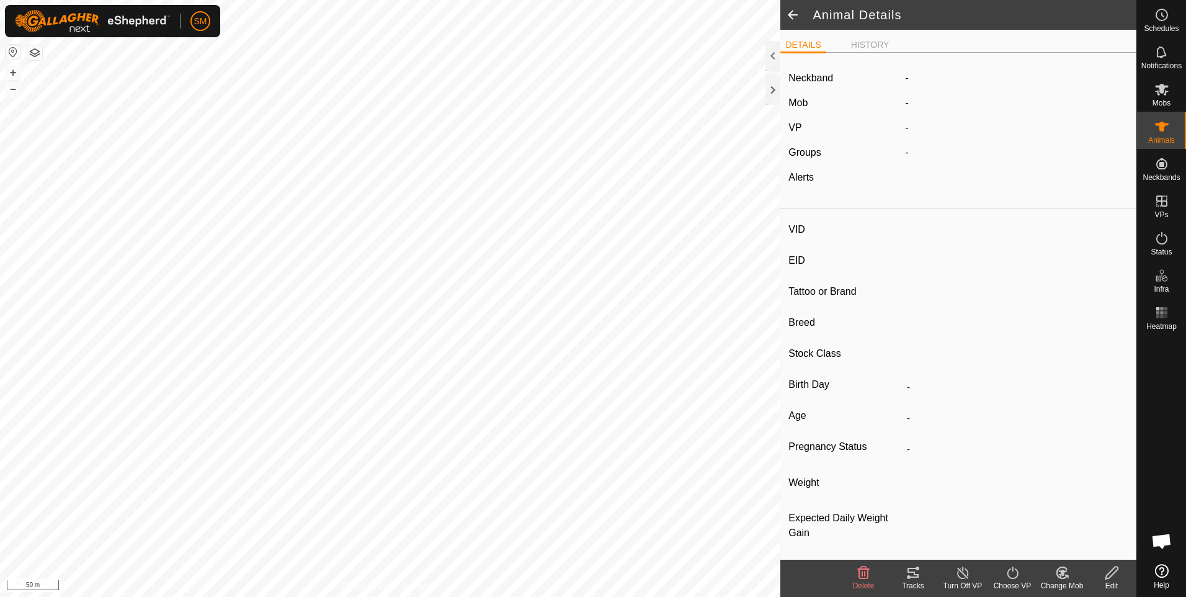
type input "-"
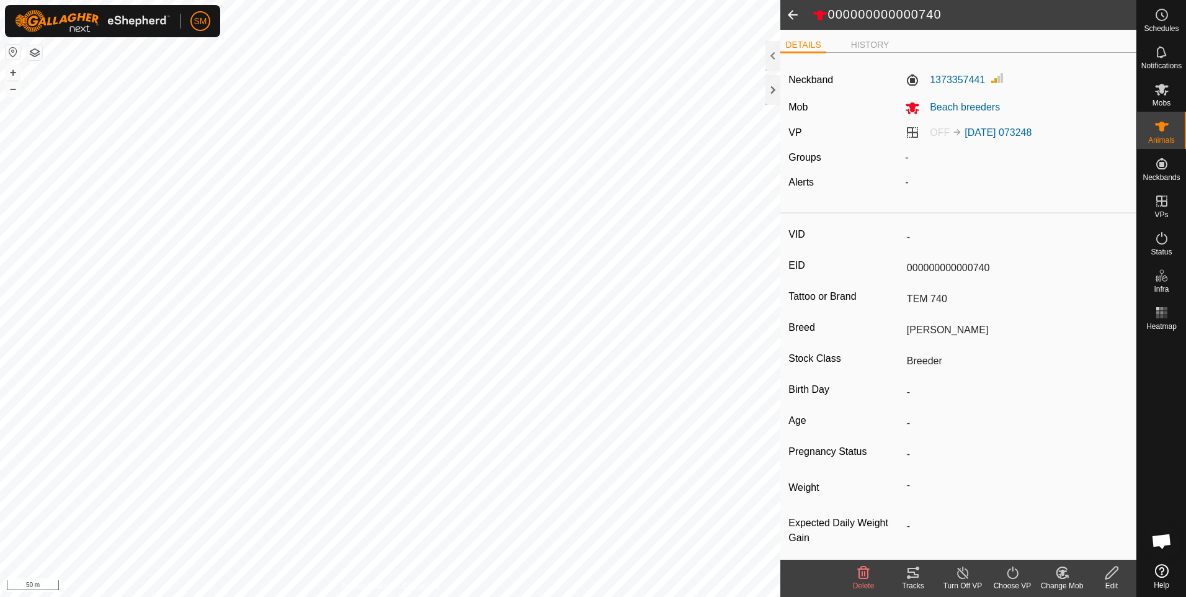
click at [1011, 578] on icon at bounding box center [1012, 572] width 11 height 12
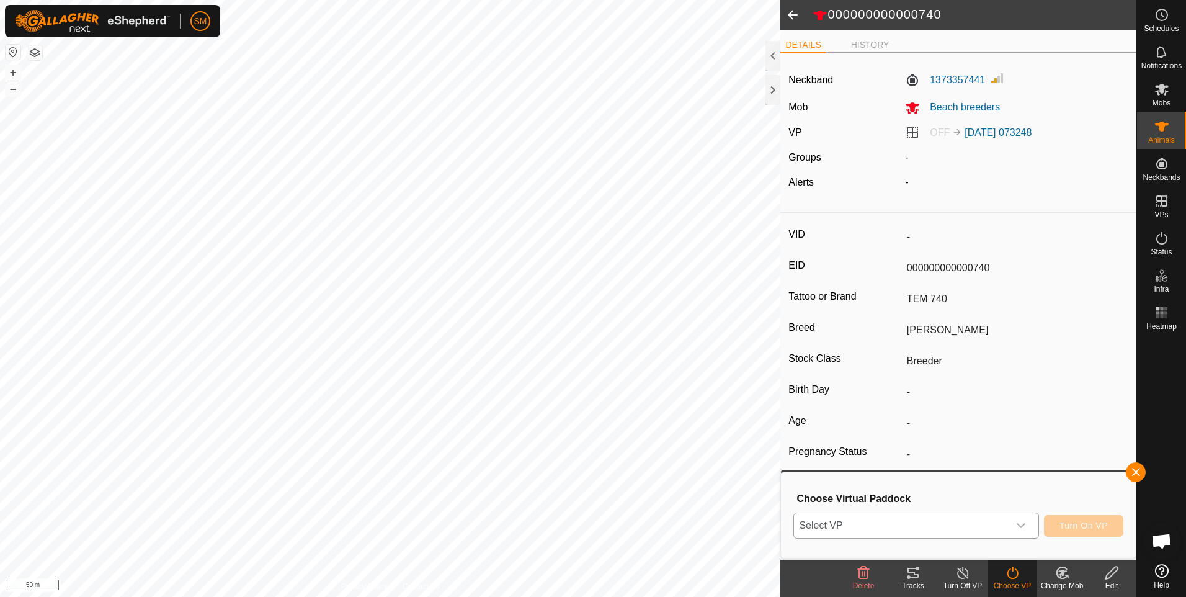
click at [1025, 526] on icon "dropdown trigger" at bounding box center [1021, 525] width 10 height 10
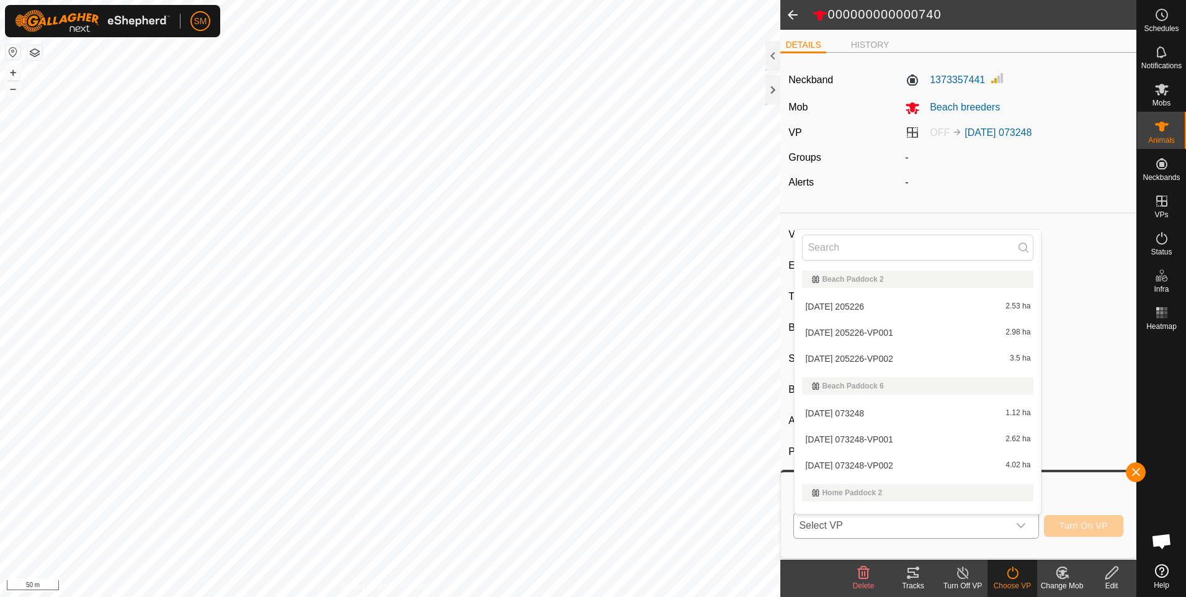
scroll to position [19, 0]
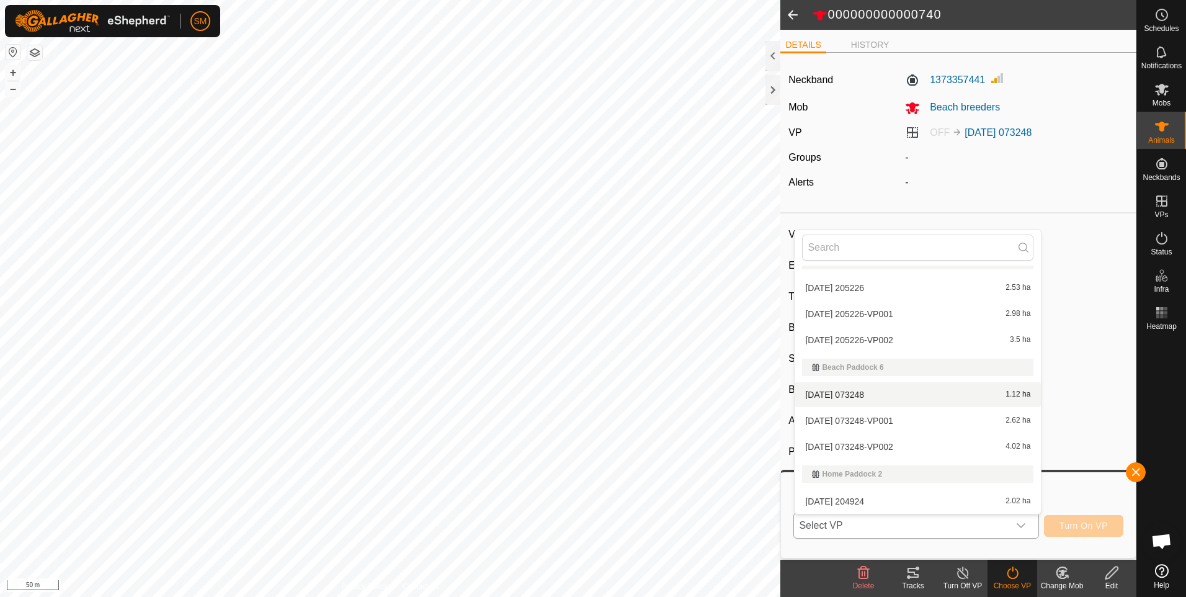
click at [941, 396] on li "[DATE] 073248 1.12 ha" at bounding box center [918, 394] width 246 height 25
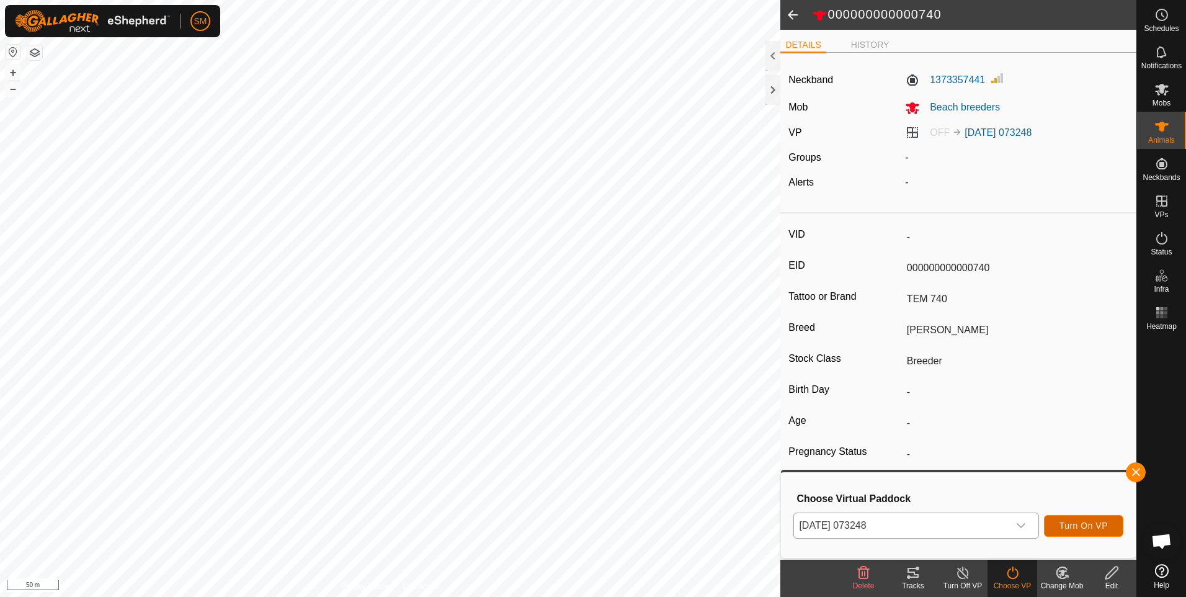
click at [1070, 524] on span "Turn On VP" at bounding box center [1084, 525] width 48 height 10
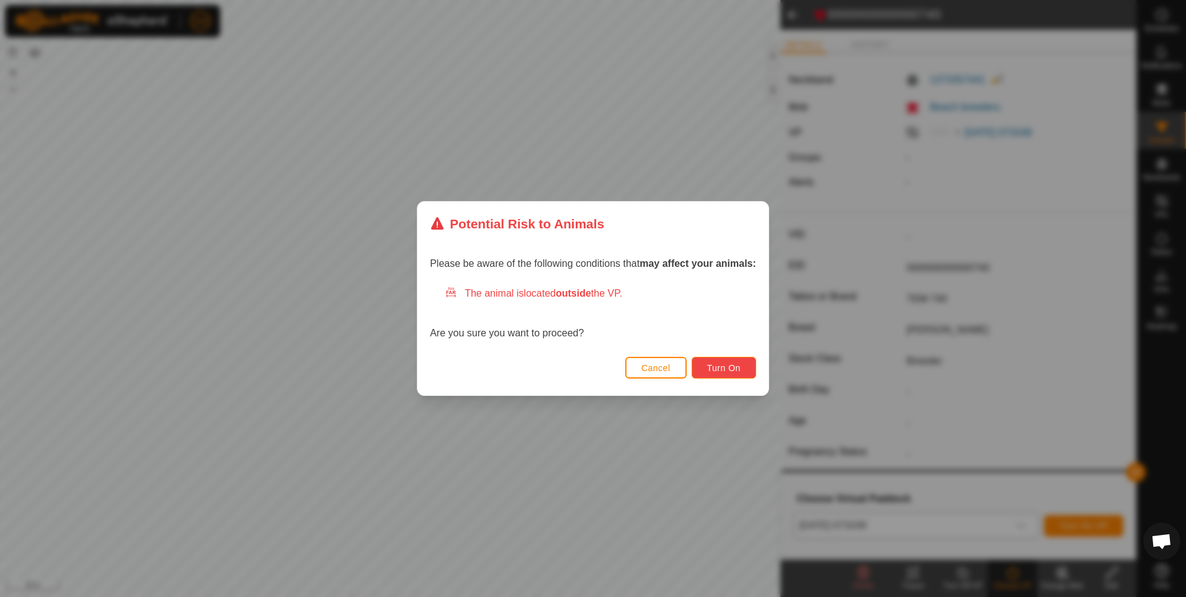
click at [722, 371] on span "Turn On" at bounding box center [723, 368] width 33 height 10
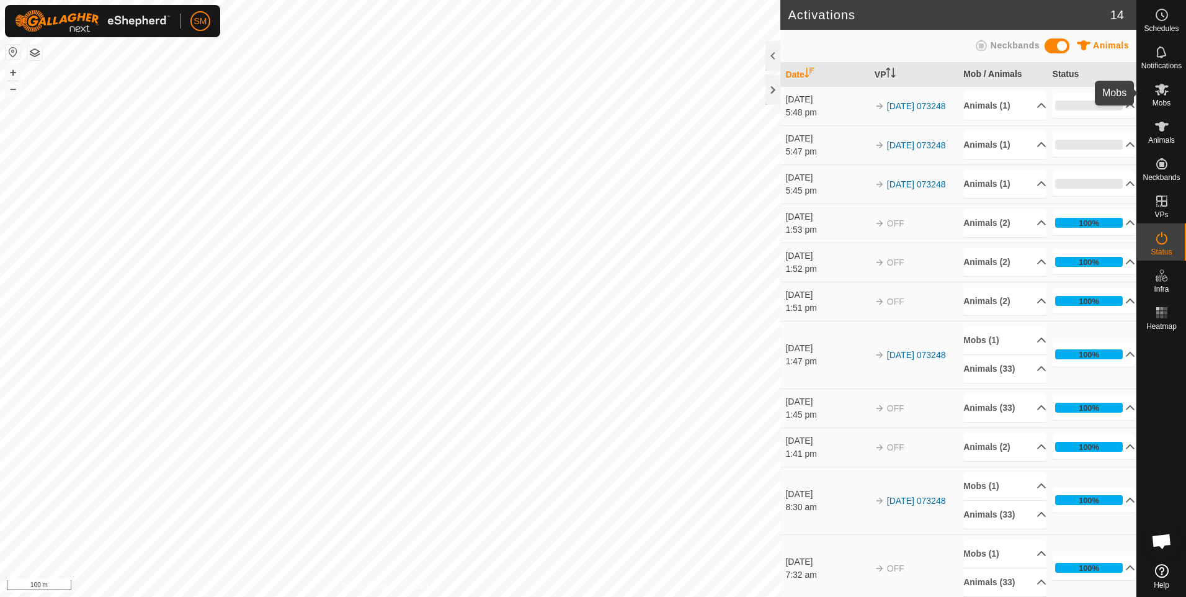
click at [1159, 99] on span "Mobs" at bounding box center [1162, 102] width 18 height 7
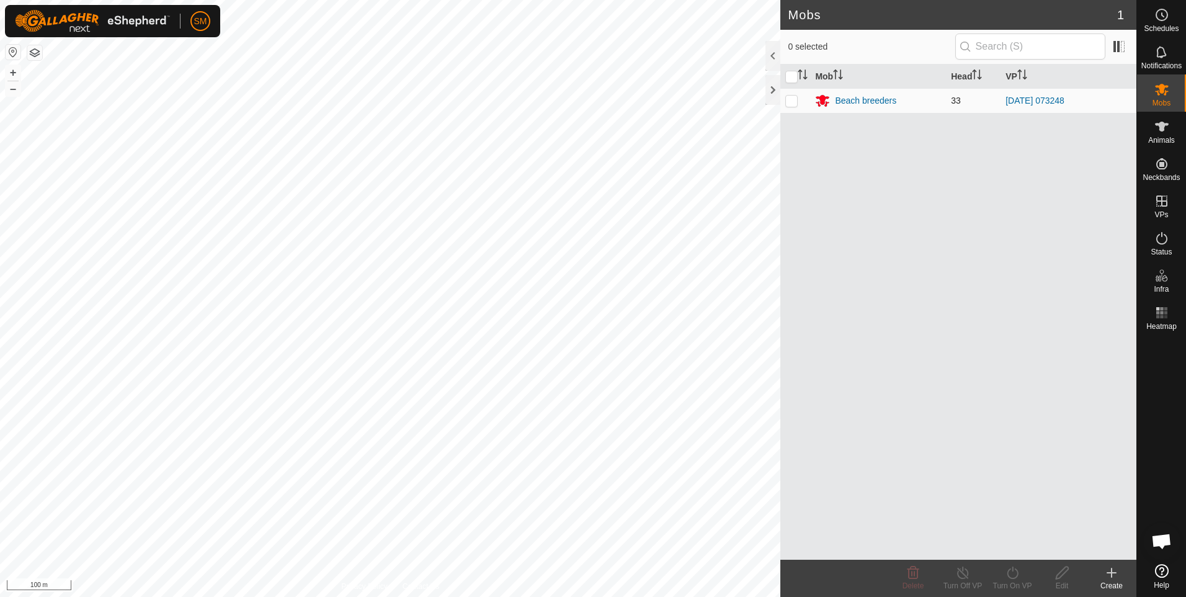
click at [792, 97] on p-checkbox at bounding box center [791, 101] width 12 height 10
checkbox input "true"
click at [1159, 22] on icon at bounding box center [1161, 14] width 15 height 15
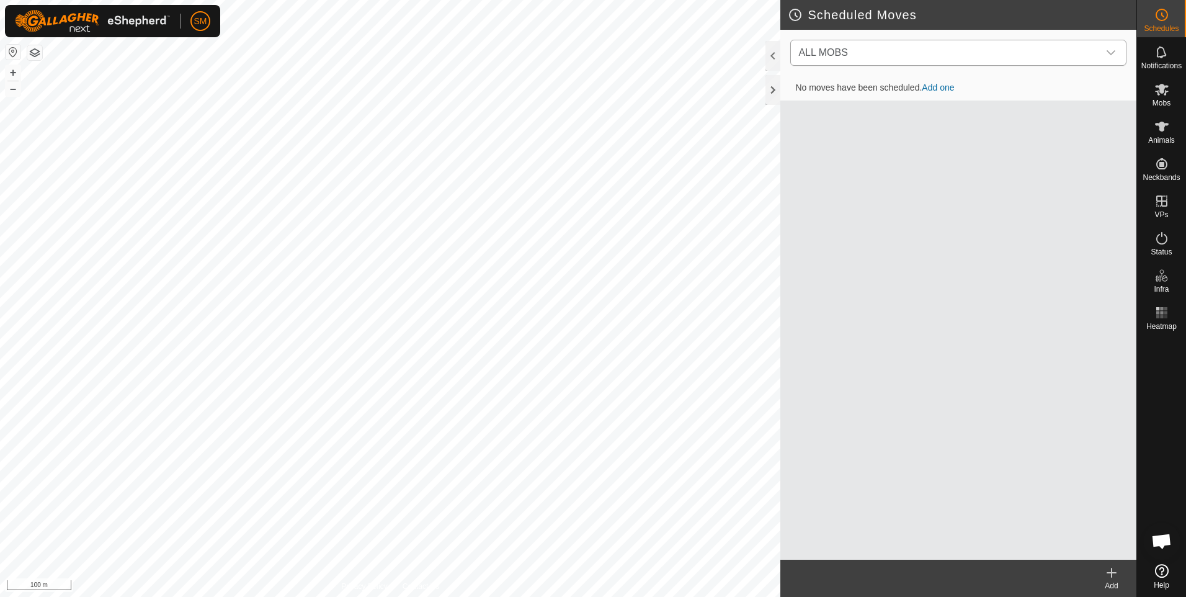
click at [1109, 51] on icon "dropdown trigger" at bounding box center [1111, 53] width 10 height 10
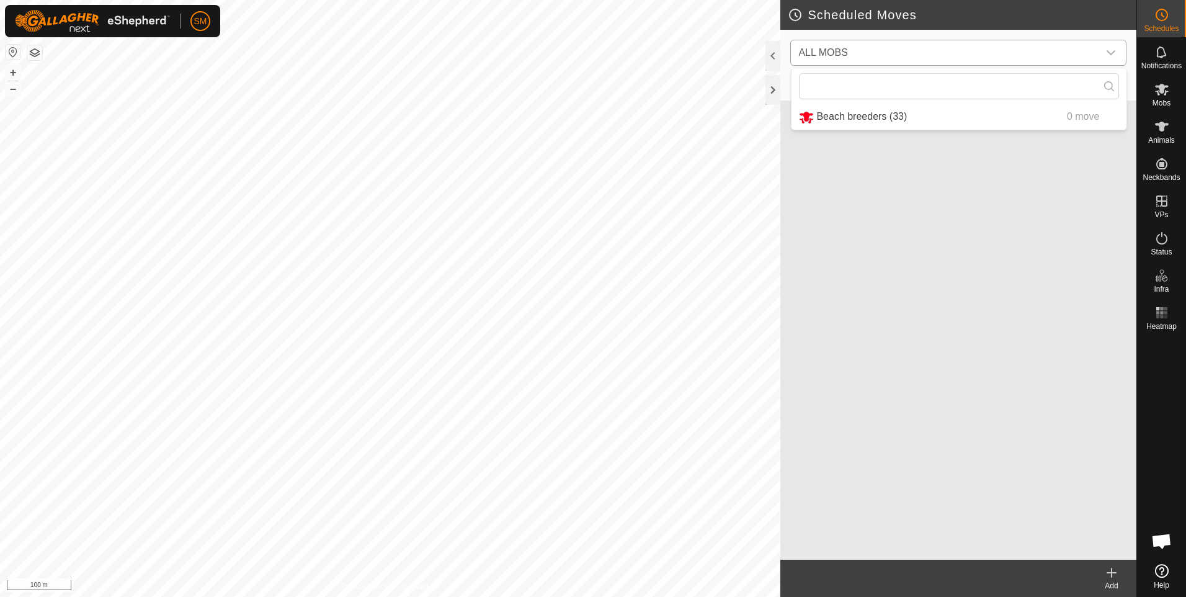
click at [1037, 111] on li "Beach breeders (33) 0 move" at bounding box center [959, 116] width 335 height 25
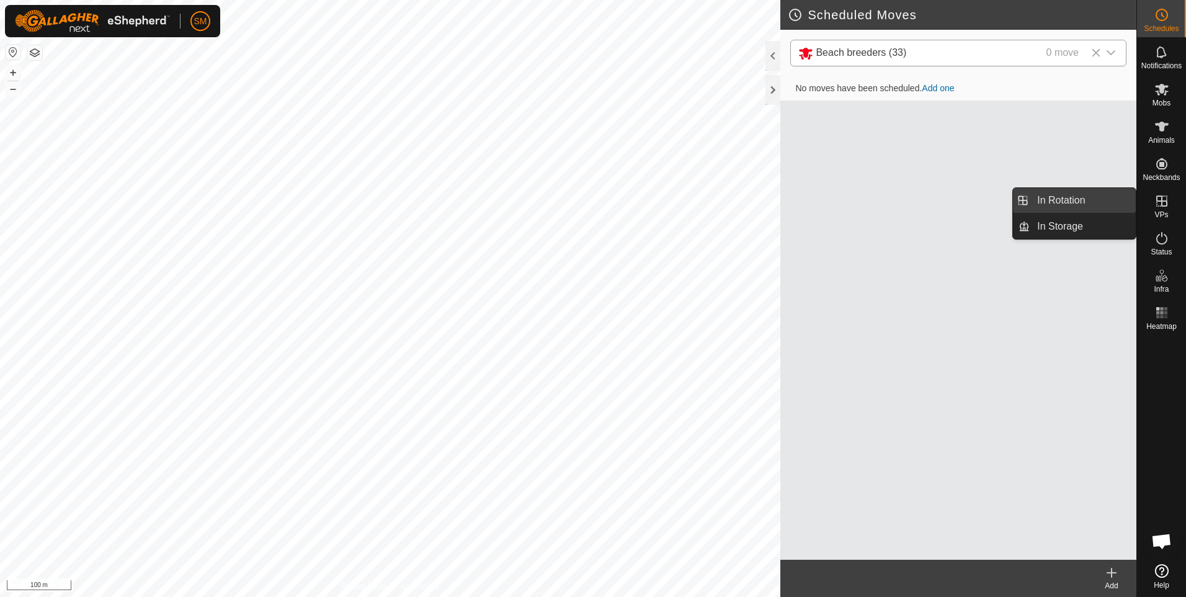
click at [1083, 196] on link "In Rotation" at bounding box center [1083, 200] width 106 height 25
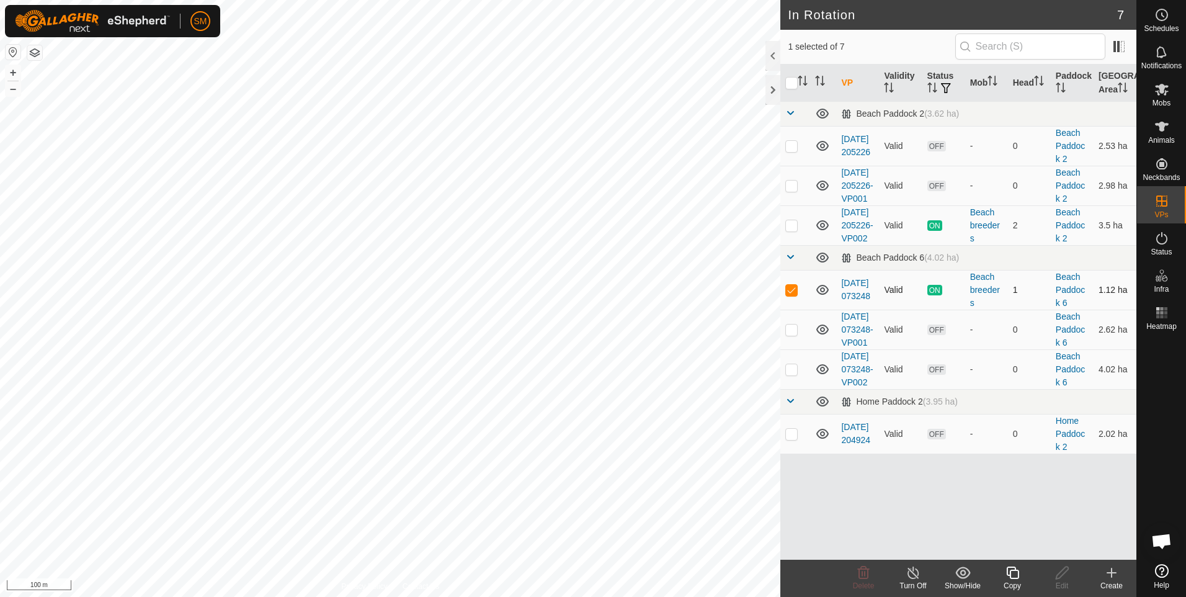
click at [790, 295] on p-checkbox at bounding box center [791, 290] width 12 height 10
checkbox input "false"
click at [793, 230] on p-checkbox at bounding box center [791, 225] width 12 height 10
checkbox input "true"
click at [910, 573] on icon at bounding box center [914, 572] width 16 height 15
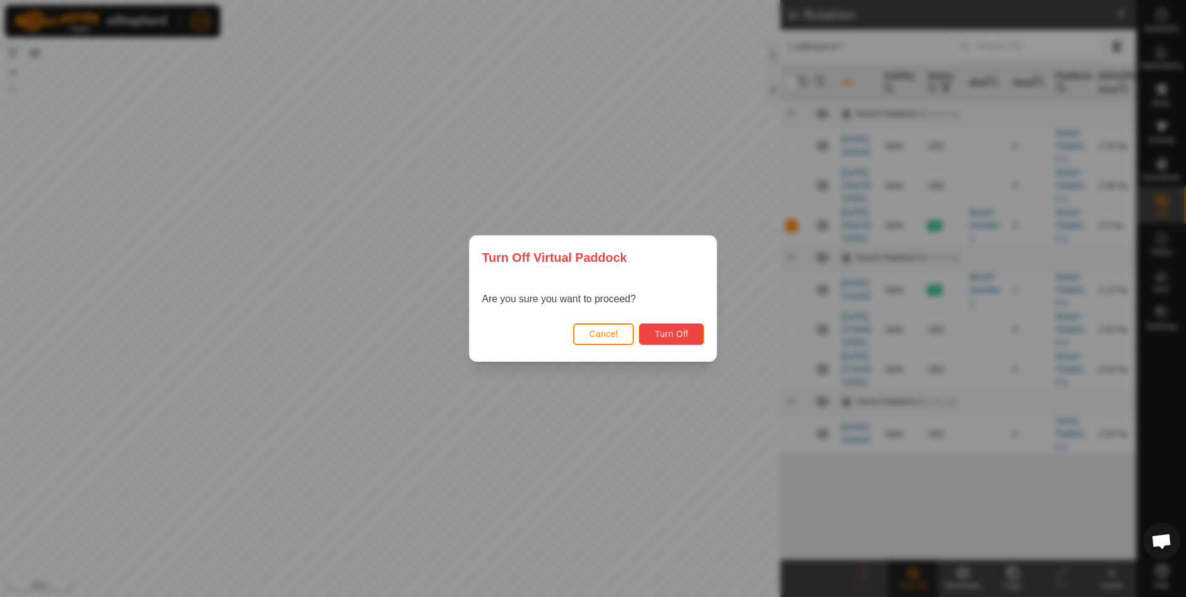
click at [665, 336] on span "Turn Off" at bounding box center [671, 334] width 34 height 10
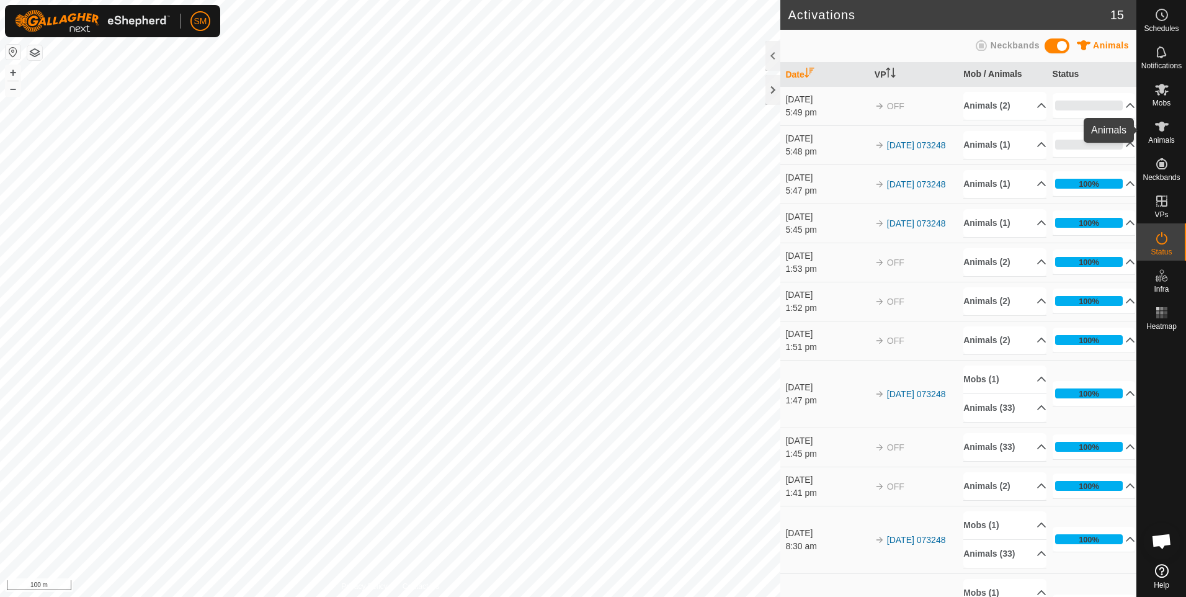
click at [1161, 126] on icon at bounding box center [1162, 127] width 14 height 10
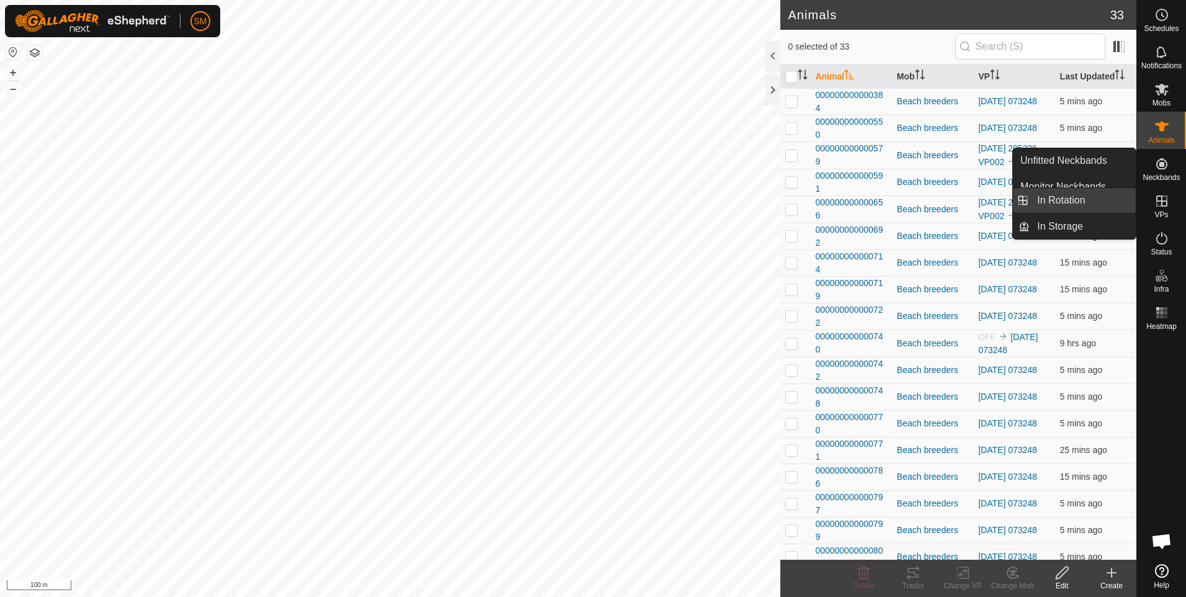
click at [1107, 200] on link "In Rotation" at bounding box center [1083, 200] width 106 height 25
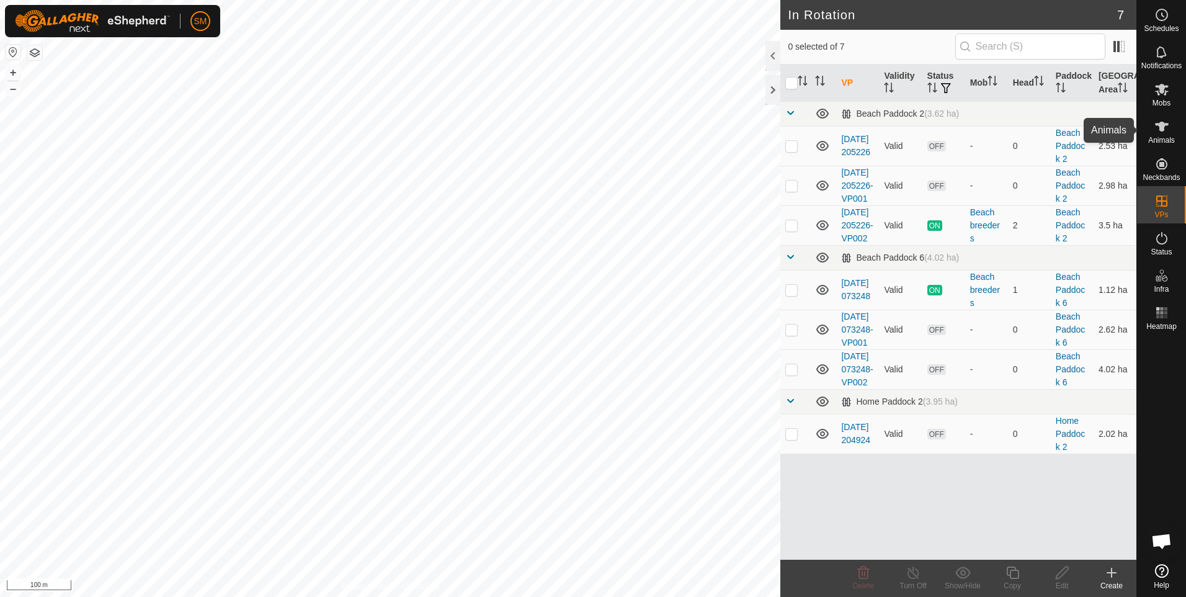
click at [1164, 125] on icon at bounding box center [1162, 127] width 14 height 10
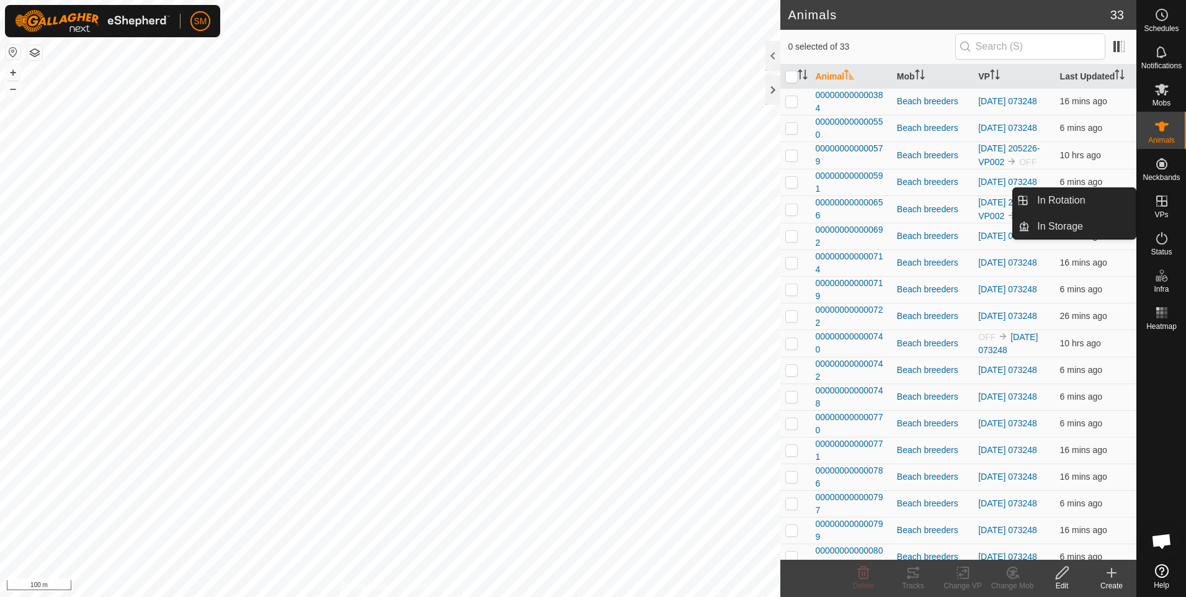
click at [1162, 207] on icon at bounding box center [1161, 201] width 15 height 15
click at [1102, 198] on link "In Rotation" at bounding box center [1083, 200] width 106 height 25
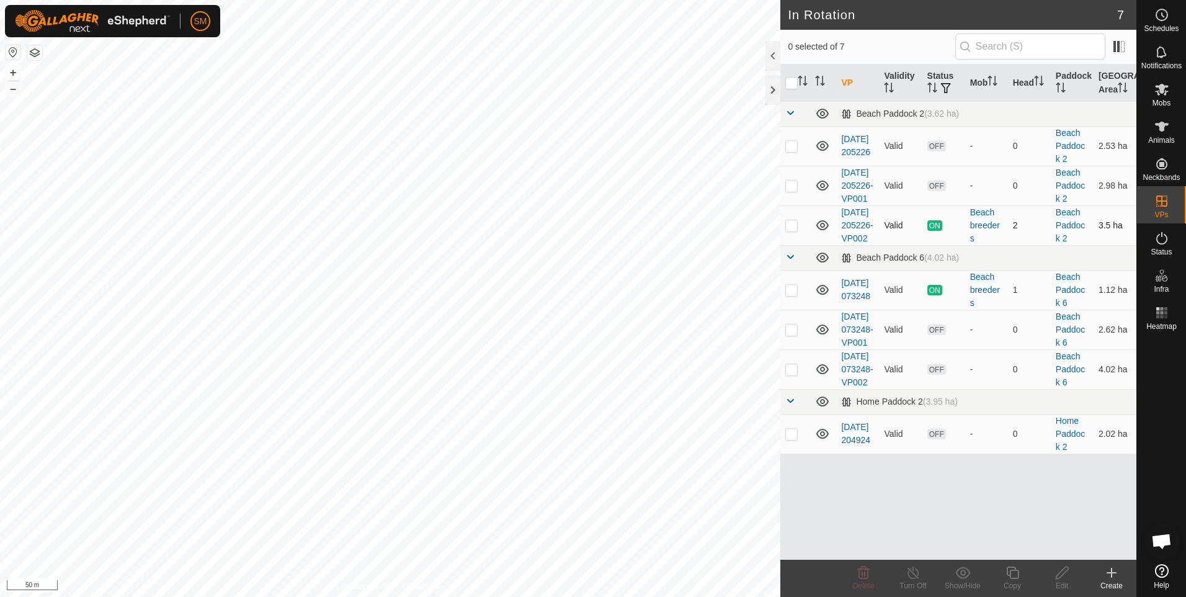
click at [790, 230] on p-checkbox at bounding box center [791, 225] width 12 height 10
checkbox input "true"
click at [913, 574] on icon at bounding box center [914, 572] width 16 height 15
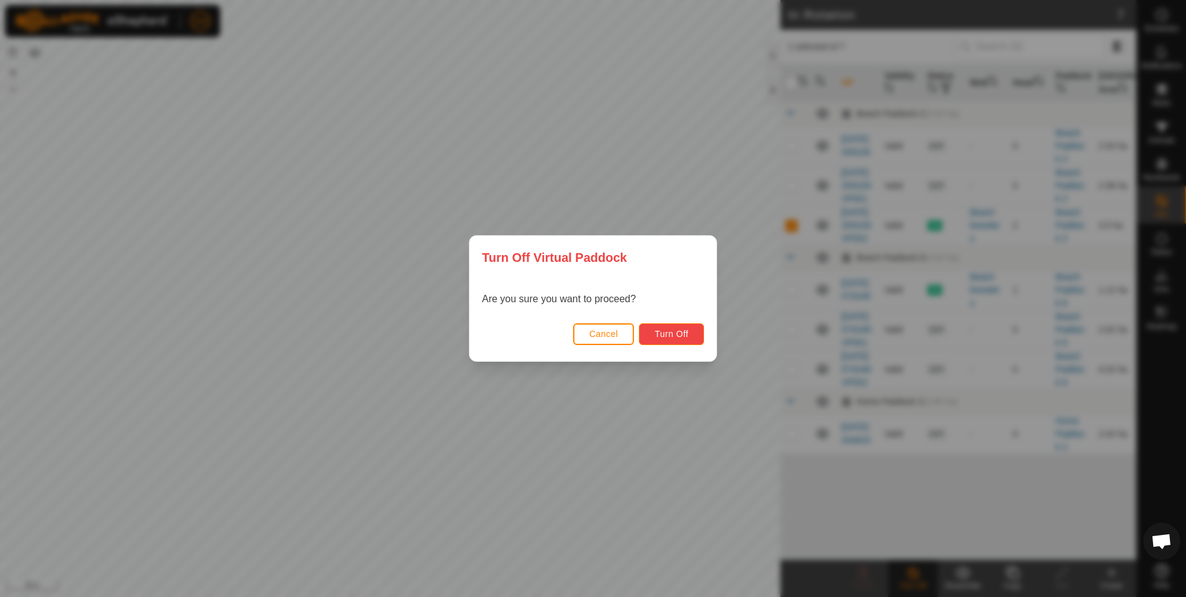
click at [657, 335] on span "Turn Off" at bounding box center [671, 334] width 34 height 10
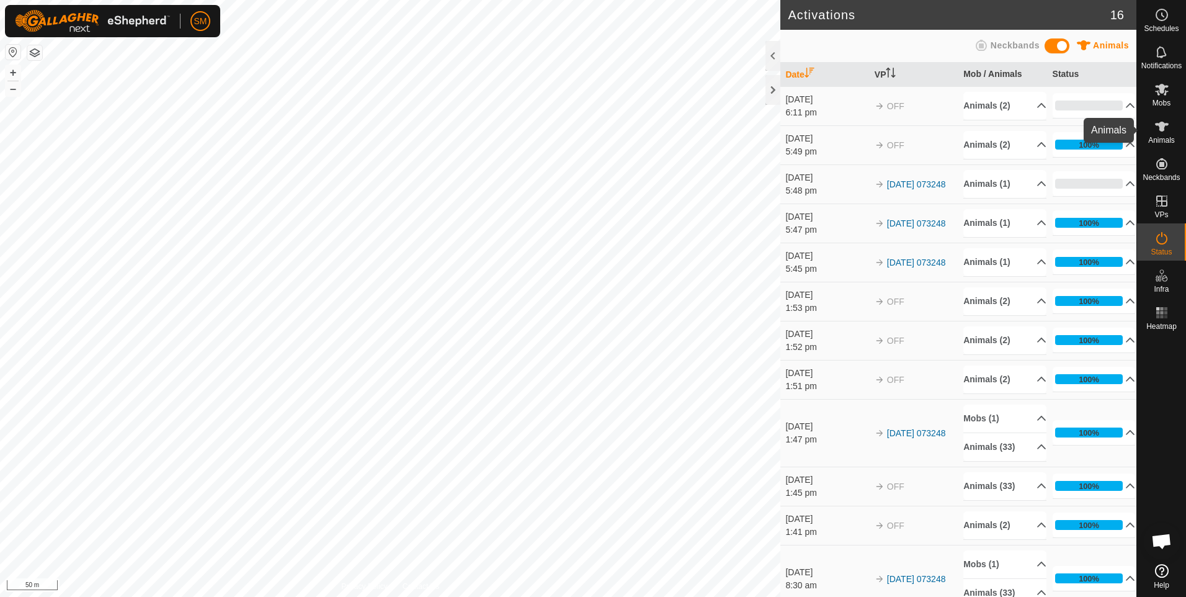
click at [1158, 127] on icon at bounding box center [1161, 126] width 15 height 15
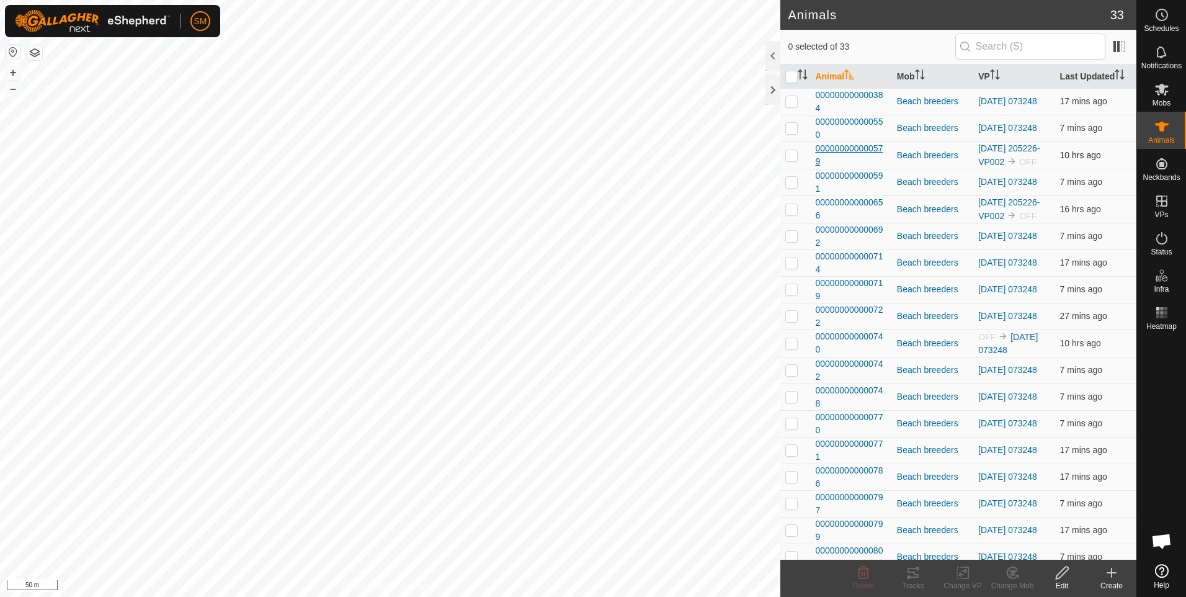
click at [826, 153] on span "000000000000579" at bounding box center [850, 155] width 71 height 26
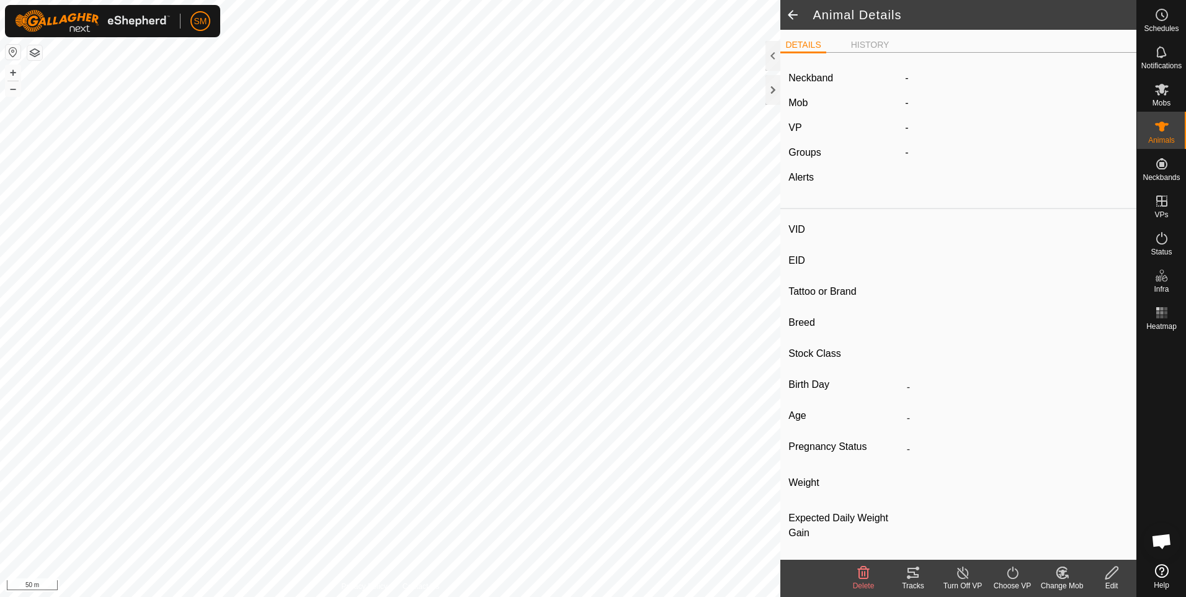
type input "-"
type input "000000000000579"
type input "MCL 579"
type input "[PERSON_NAME]"
type input "Breeder"
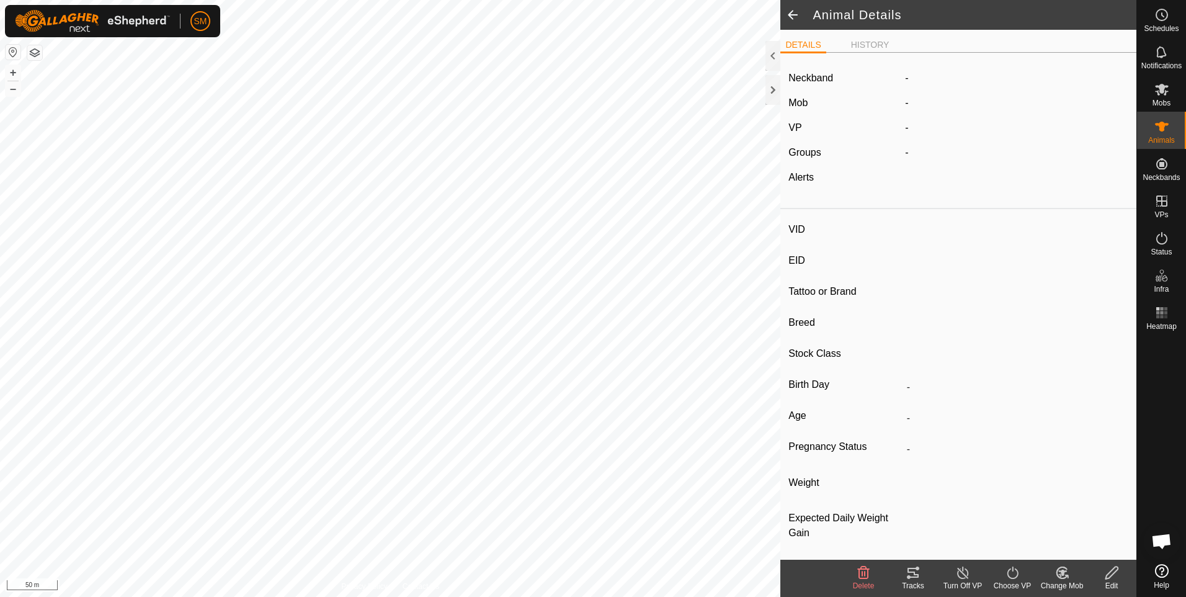
type input "-"
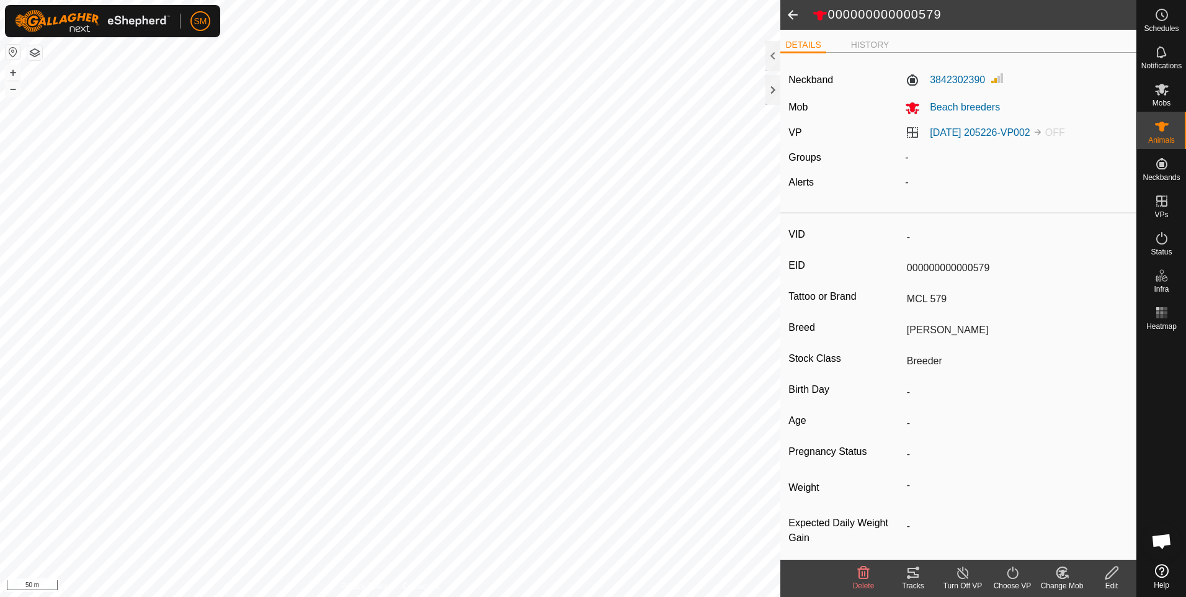
click at [1011, 574] on icon at bounding box center [1013, 572] width 16 height 15
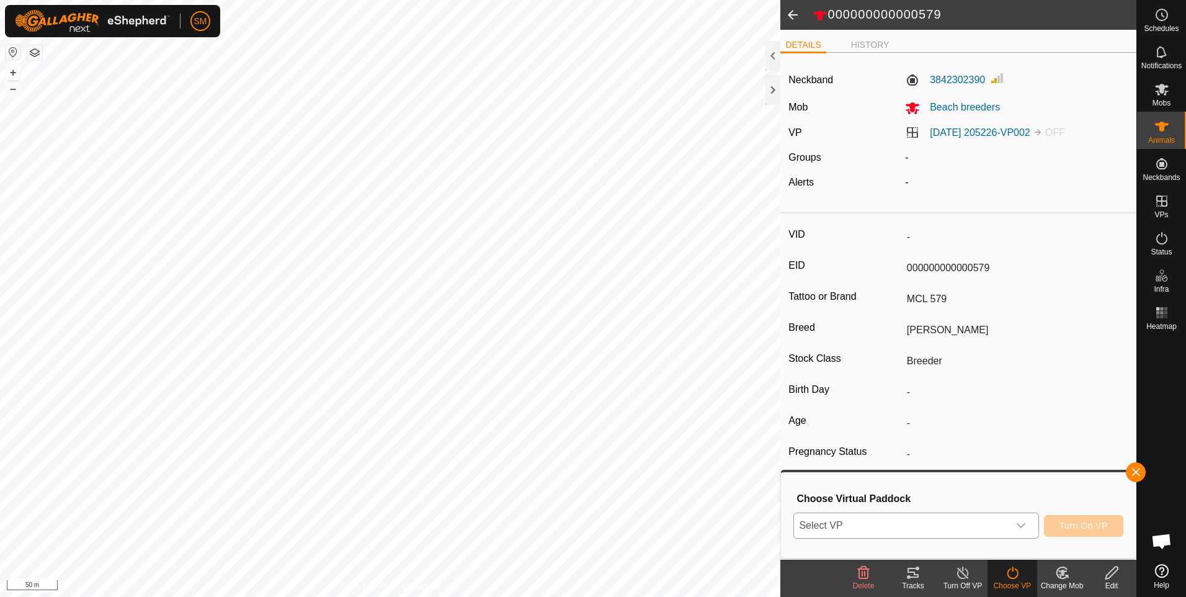
click at [1025, 525] on icon "dropdown trigger" at bounding box center [1021, 525] width 9 height 5
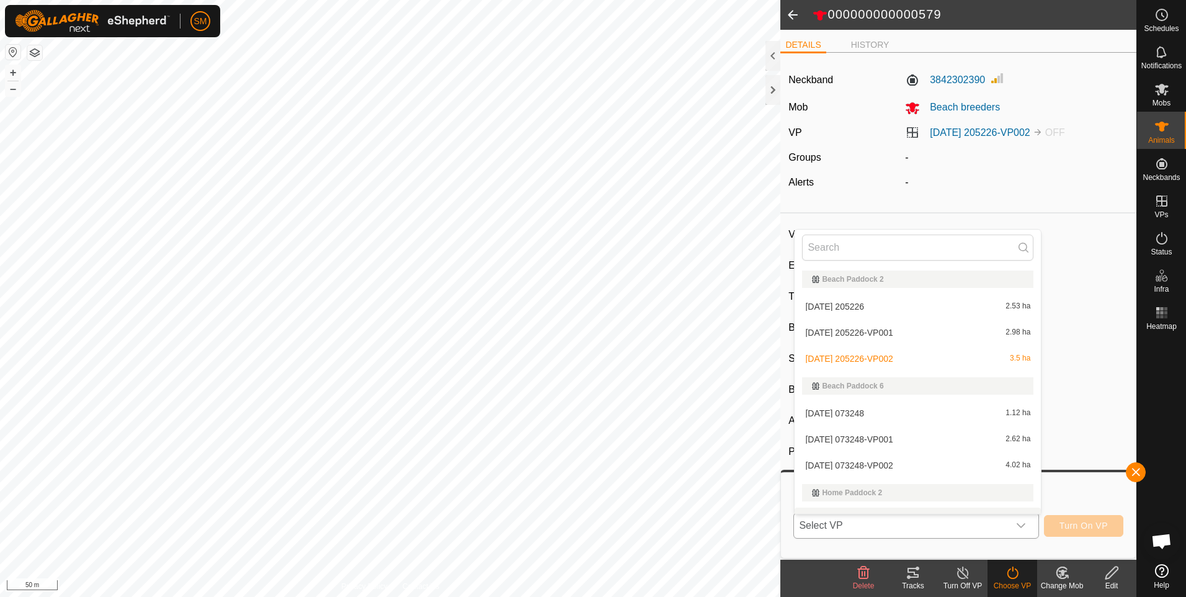
scroll to position [19, 0]
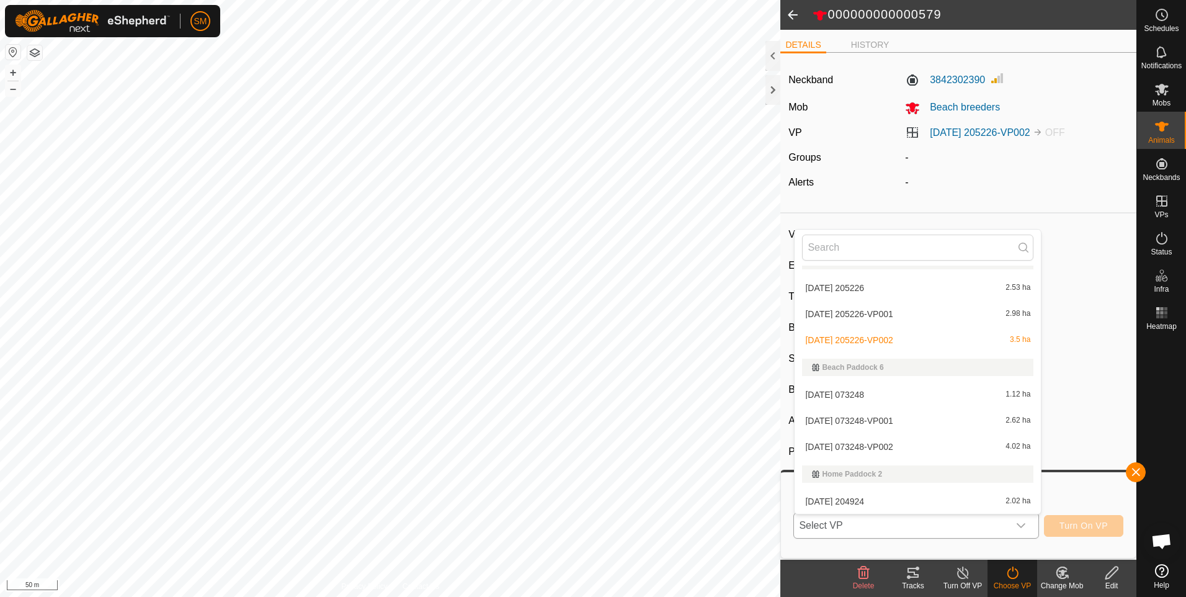
click at [934, 396] on li "[DATE] 073248 1.12 ha" at bounding box center [918, 394] width 246 height 25
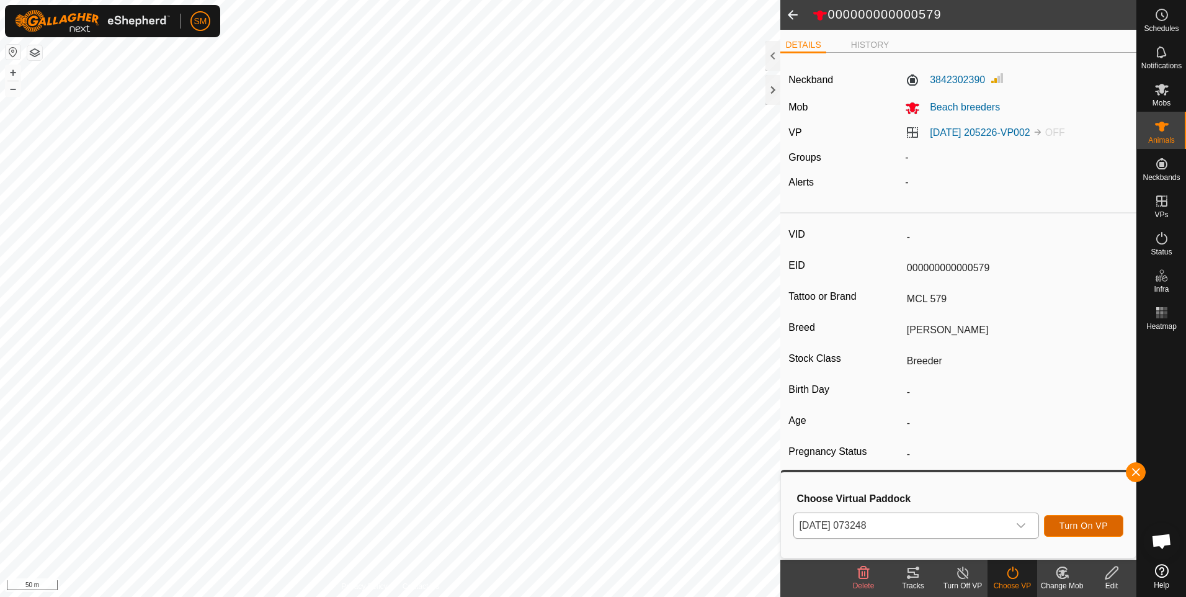
click at [1063, 520] on span "Turn On VP" at bounding box center [1084, 525] width 48 height 10
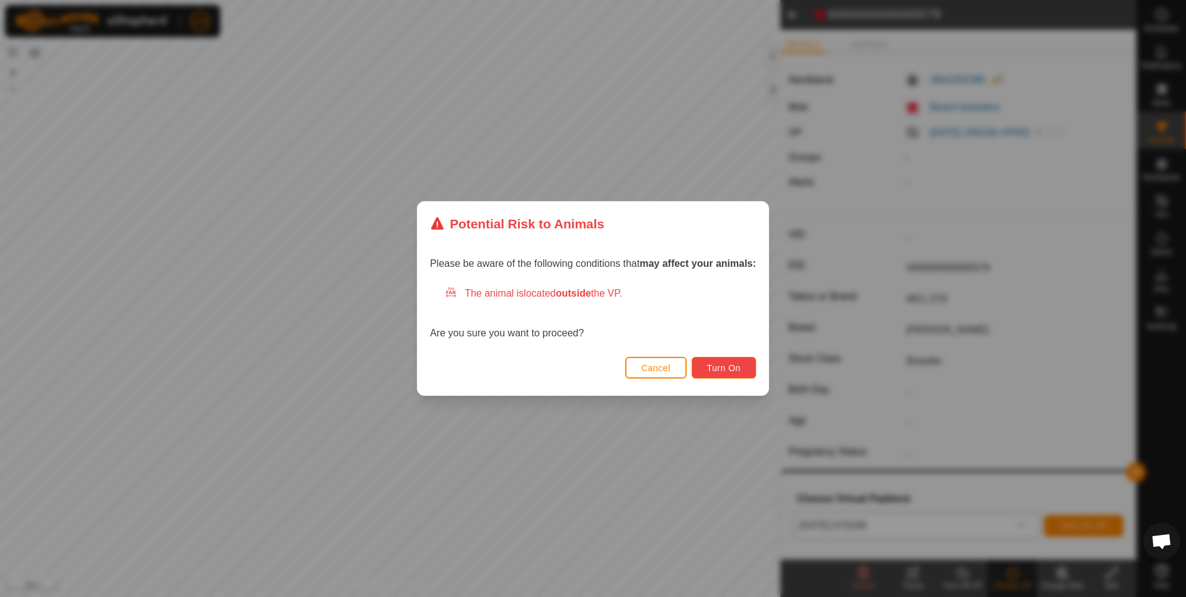
click at [722, 370] on span "Turn On" at bounding box center [723, 368] width 33 height 10
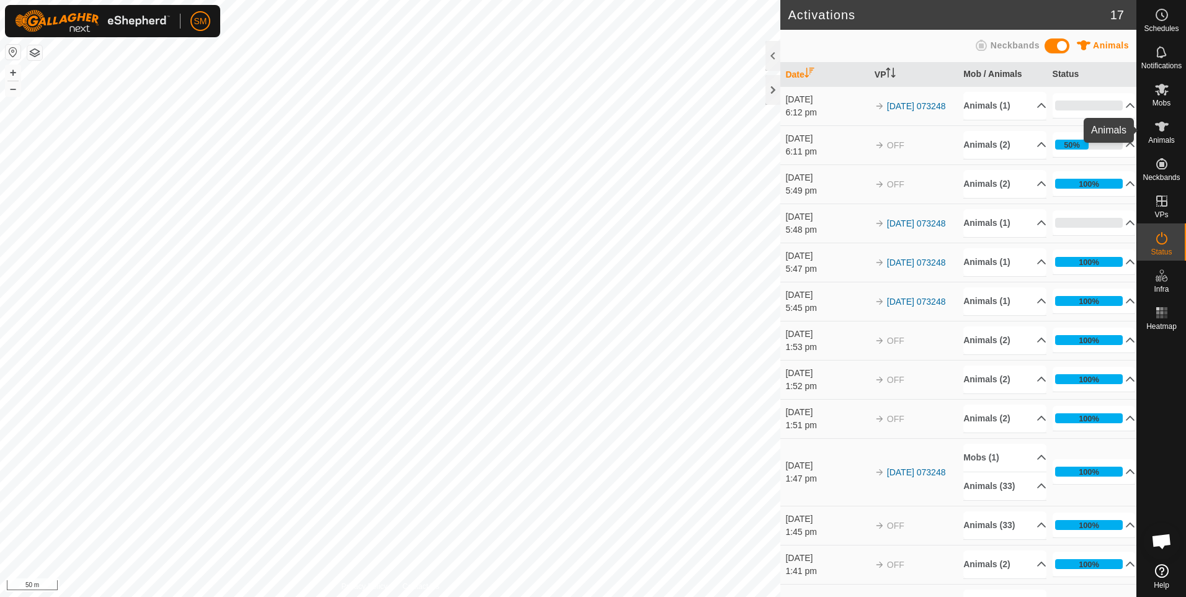
click at [1161, 125] on icon at bounding box center [1162, 127] width 14 height 10
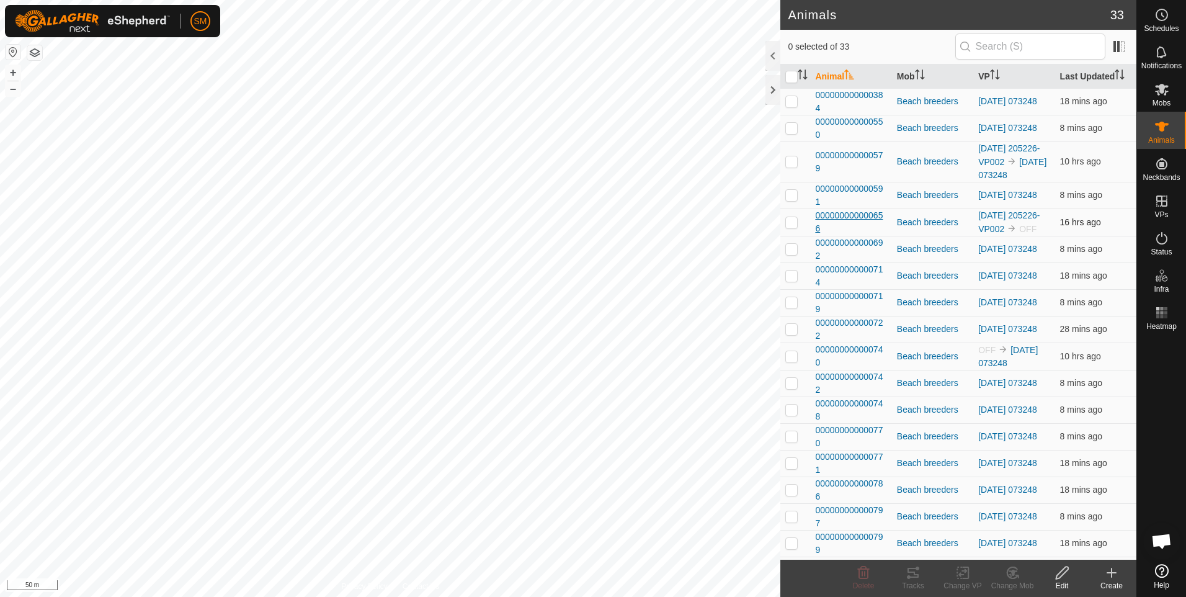
click at [841, 235] on span "000000000000656" at bounding box center [850, 222] width 71 height 26
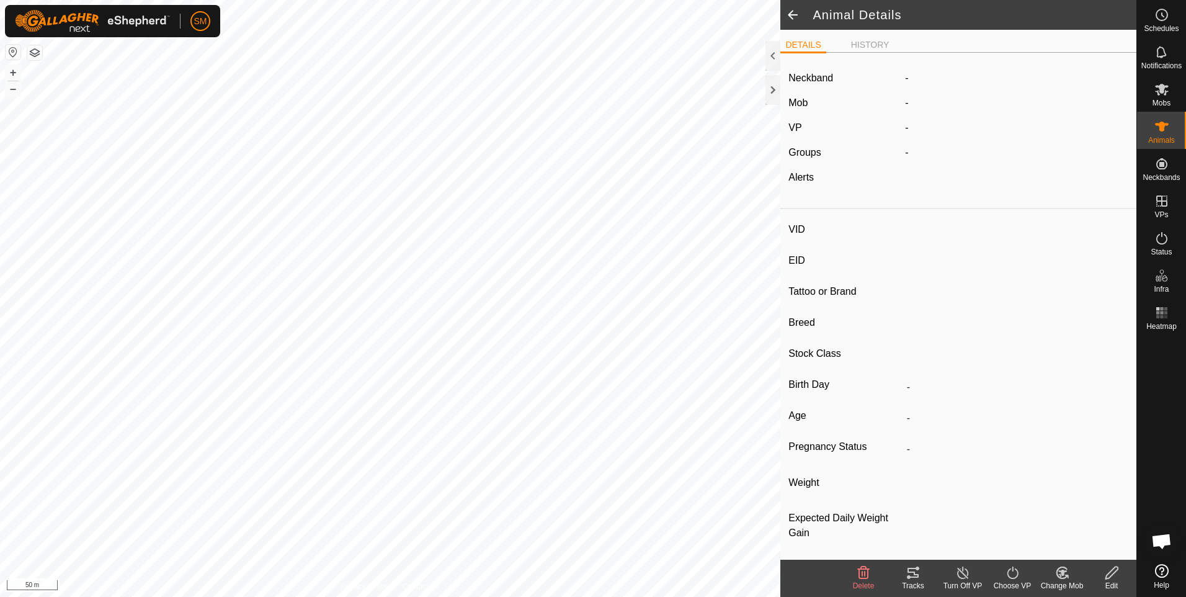
type input "-"
type input "000000000000656"
type input "MCL 656"
type input "[PERSON_NAME]"
type input "Breeder"
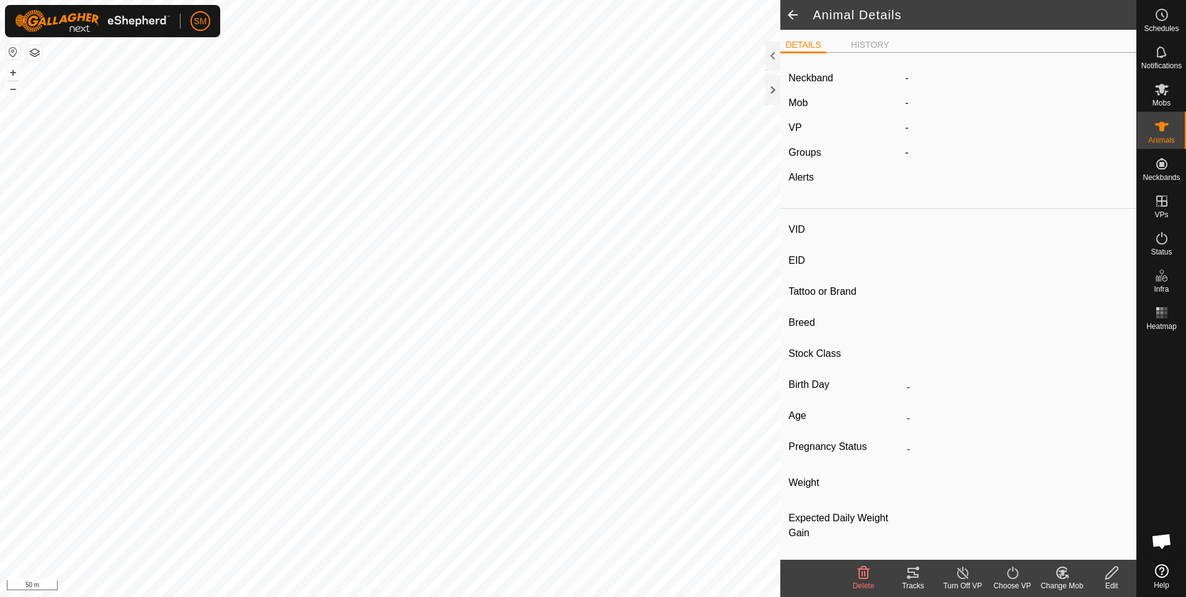
type input "-"
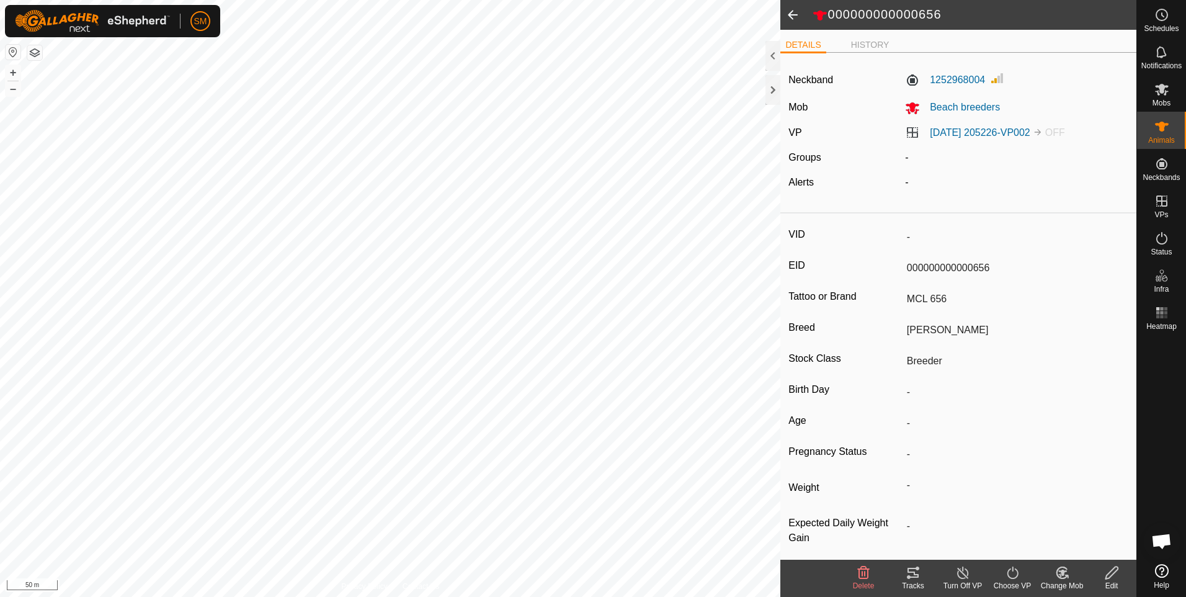
click at [1015, 576] on icon at bounding box center [1013, 572] width 16 height 15
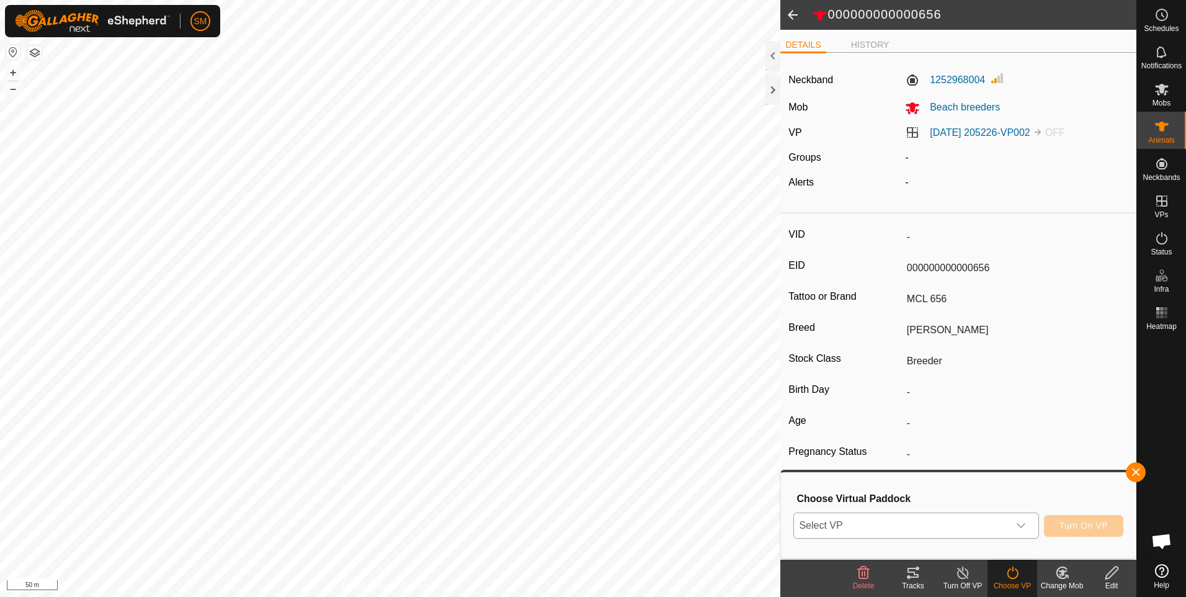
click at [1024, 523] on icon "dropdown trigger" at bounding box center [1021, 525] width 10 height 10
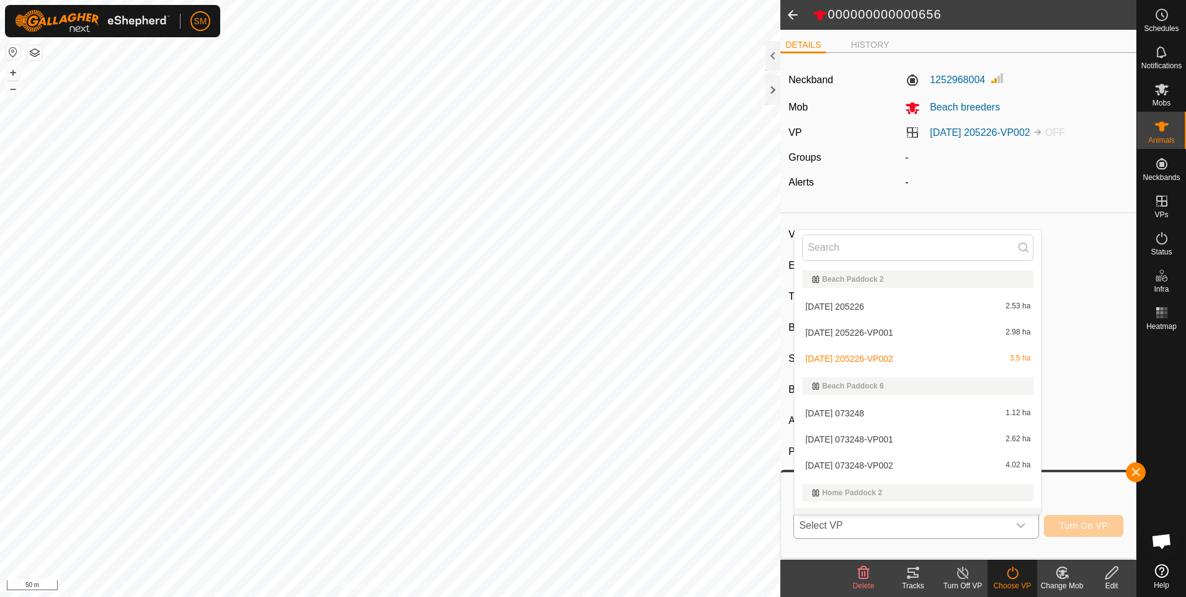
scroll to position [19, 0]
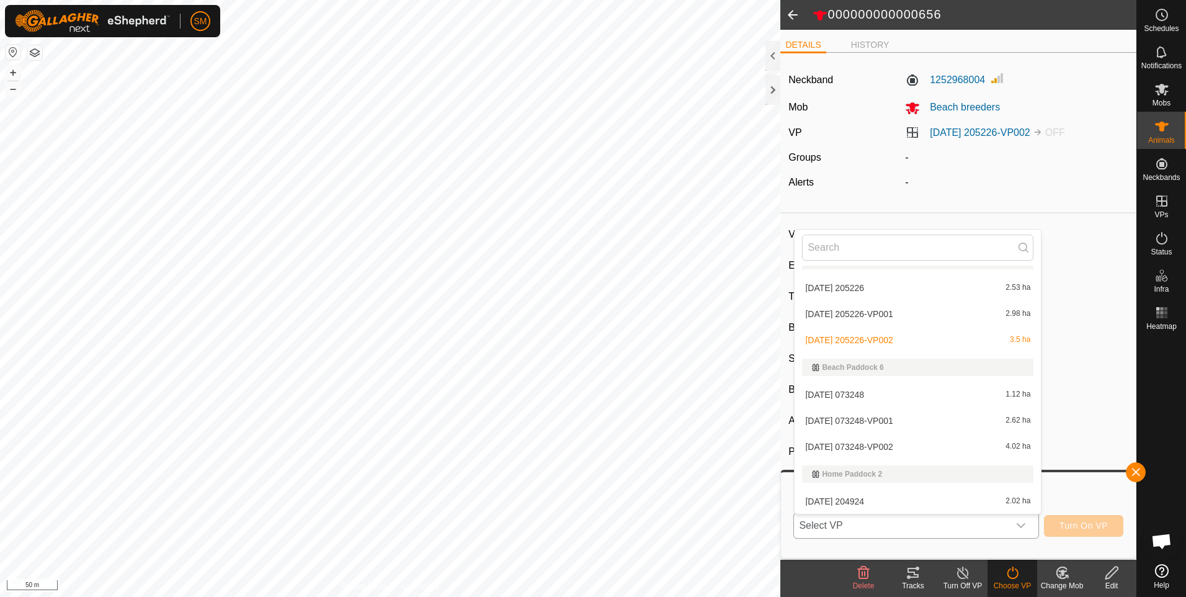
click at [986, 395] on li "[DATE] 073248 1.12 ha" at bounding box center [918, 394] width 246 height 25
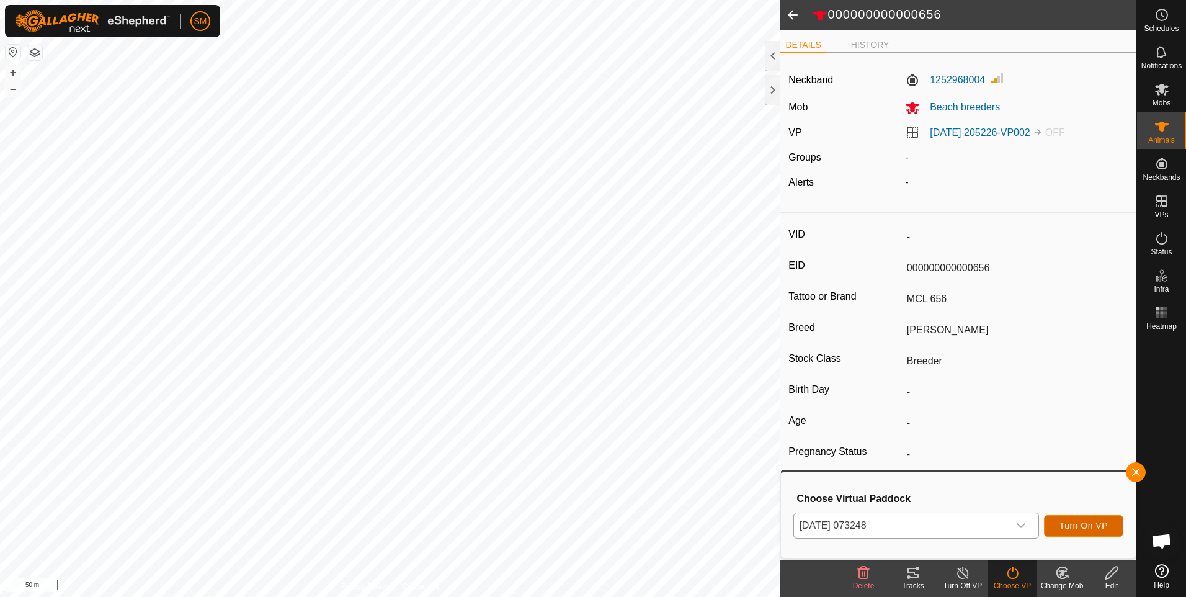
click at [1063, 519] on button "Turn On VP" at bounding box center [1083, 526] width 79 height 22
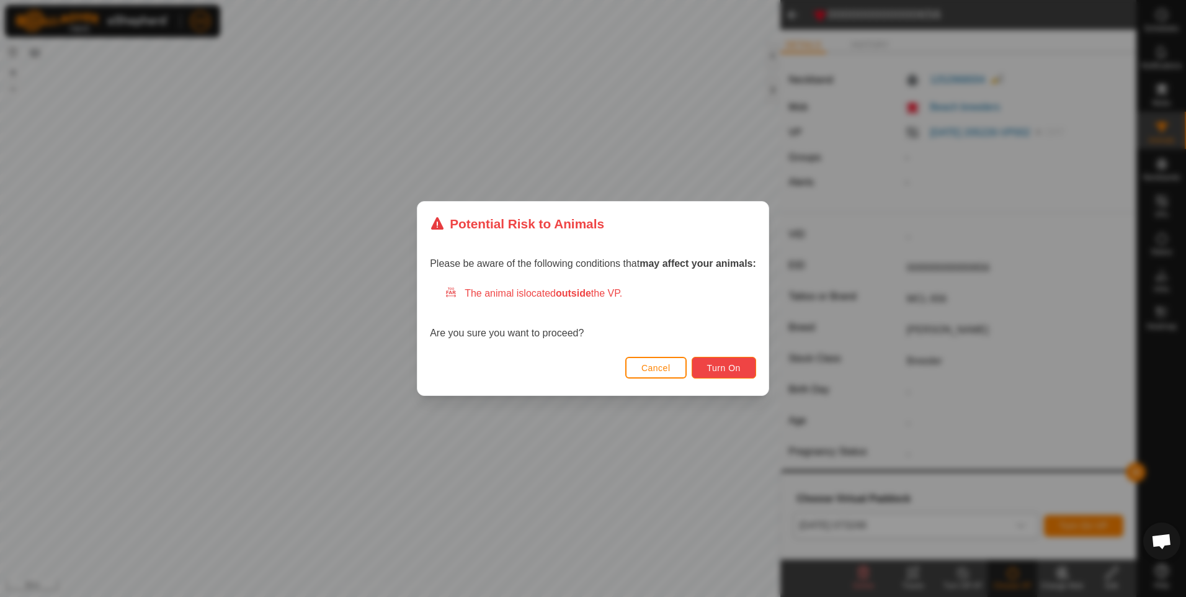
click at [720, 373] on button "Turn On" at bounding box center [724, 368] width 65 height 22
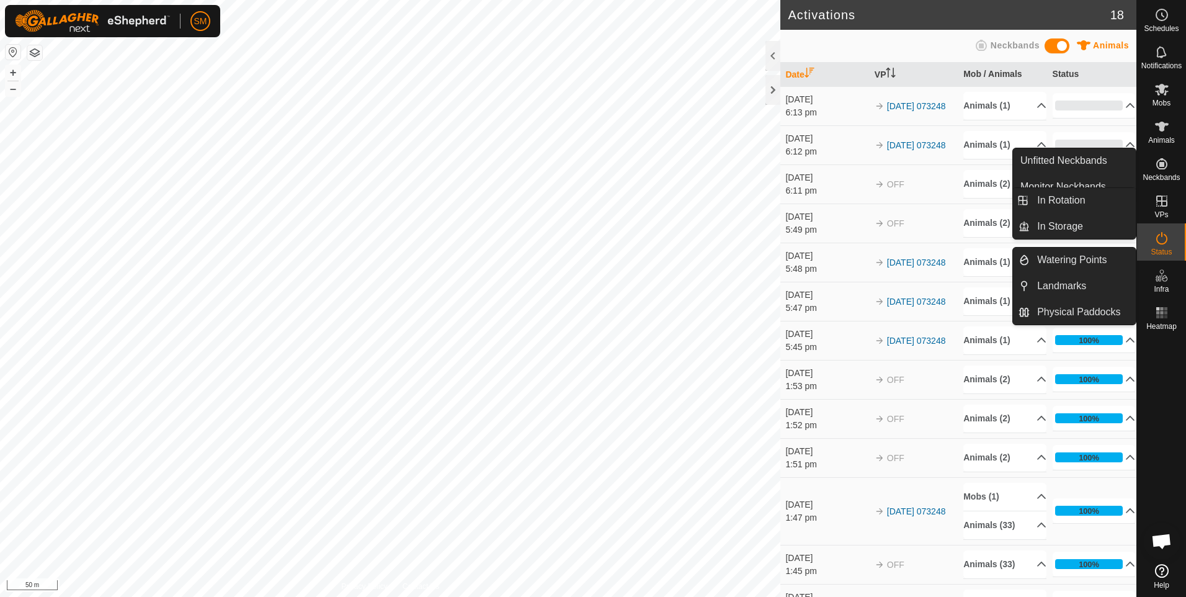
click at [1160, 279] on icon at bounding box center [1161, 275] width 15 height 15
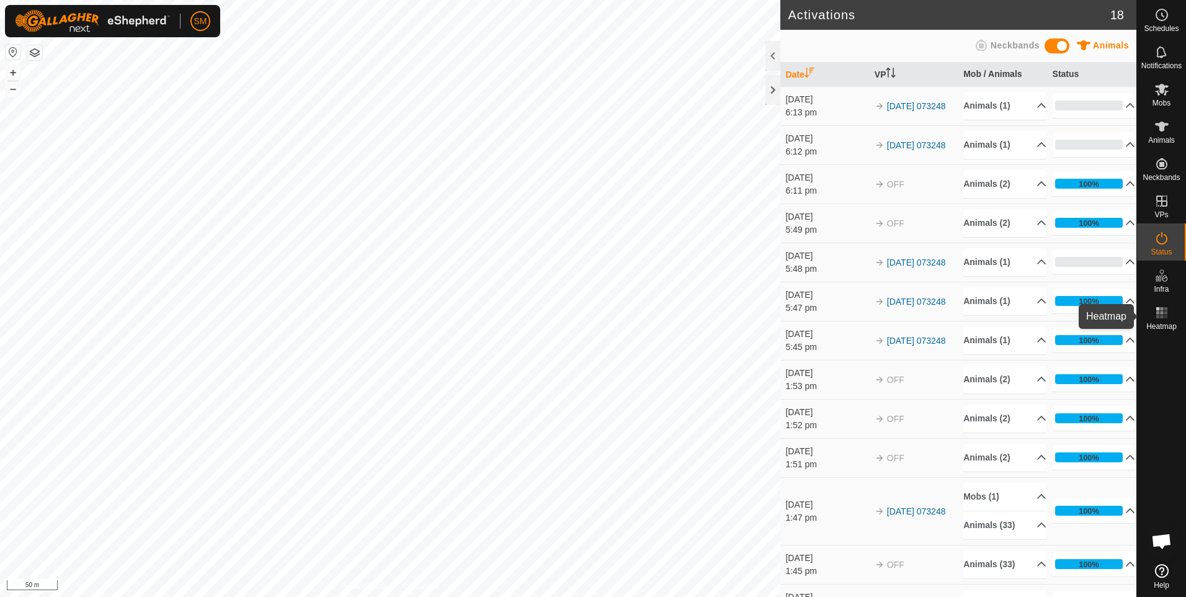
click at [1161, 309] on rect at bounding box center [1161, 308] width 3 height 3
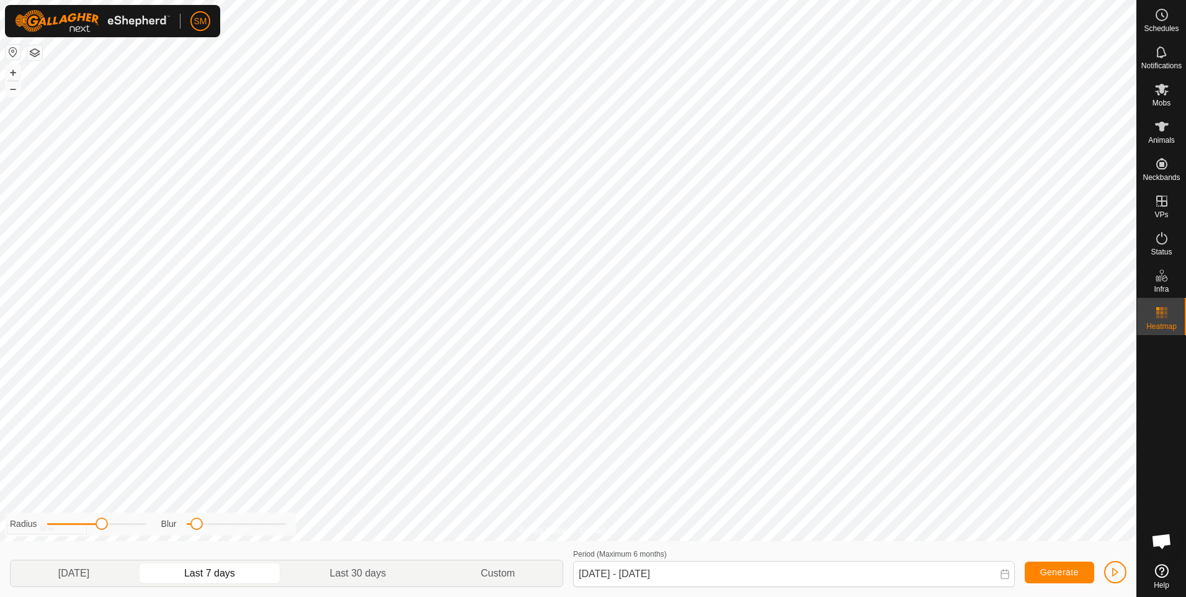
click at [1004, 578] on icon at bounding box center [1005, 574] width 10 height 10
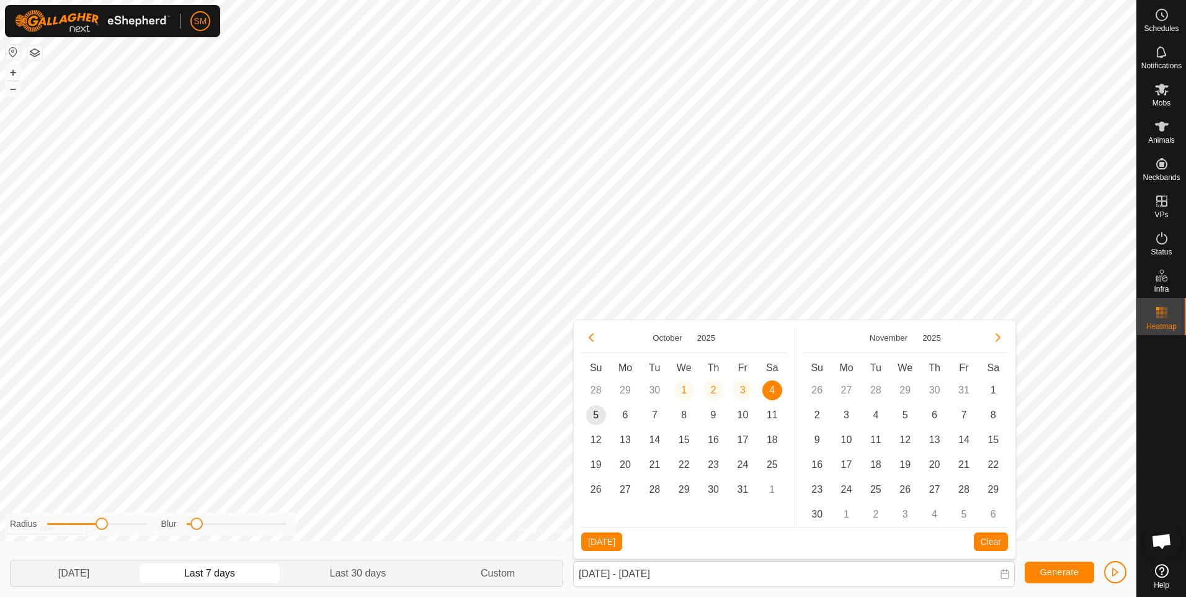
click at [768, 388] on span "4" at bounding box center [772, 390] width 20 height 20
click at [601, 543] on button "[DATE]" at bounding box center [601, 541] width 41 height 19
type input "[DATE] - [DATE]"
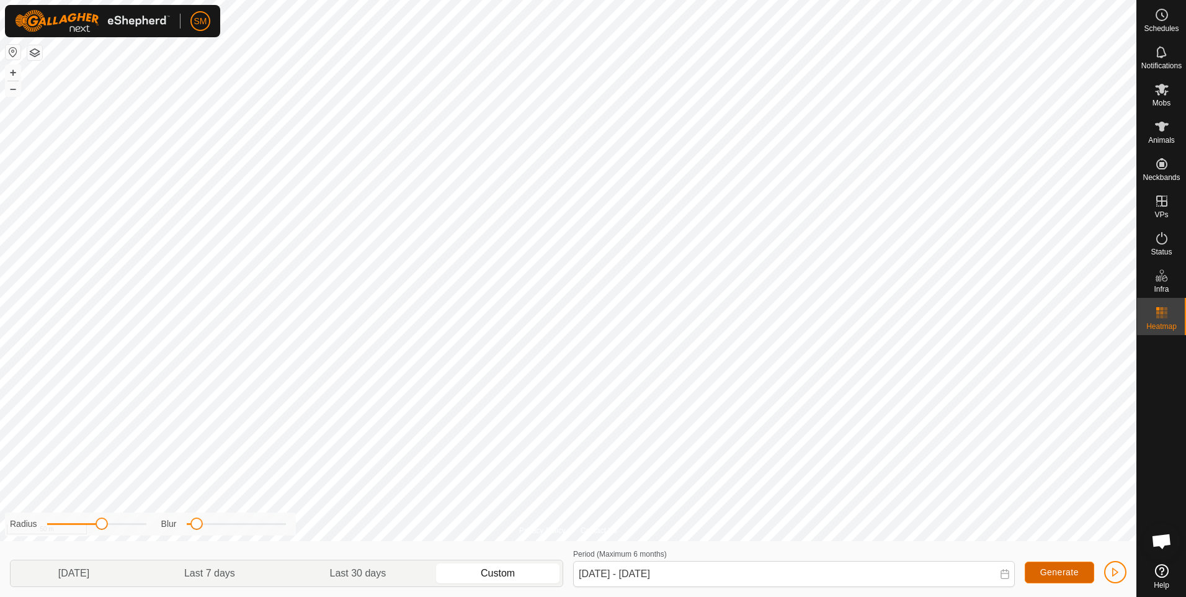
click at [1047, 568] on span "Generate" at bounding box center [1059, 572] width 38 height 10
